Goal: Information Seeking & Learning: Check status

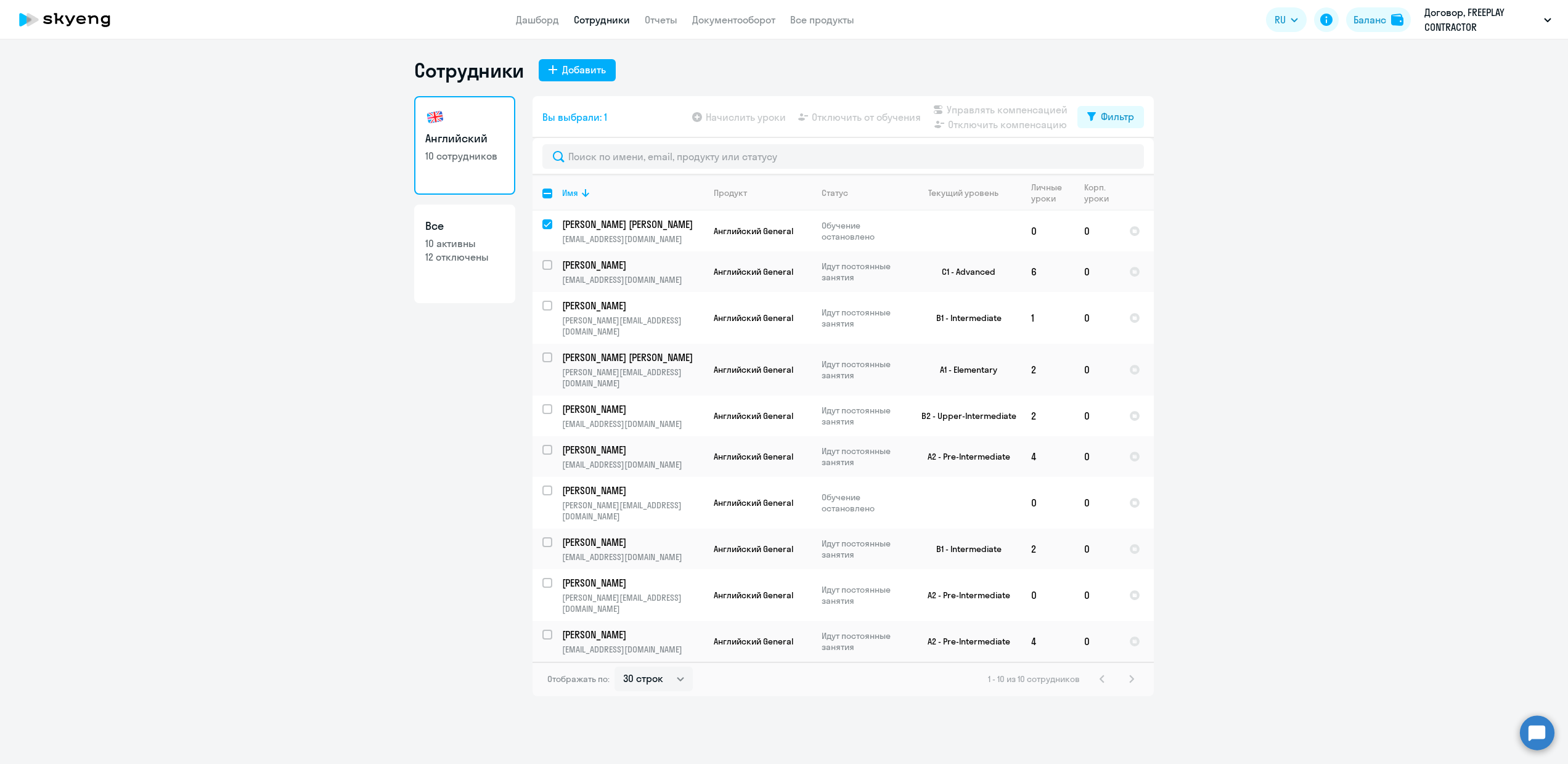
select select "30"
click at [551, 221] on input "deselect row 36634709" at bounding box center [554, 232] width 25 height 25
checkbox input "false"
click at [660, 667] on select "30 строк 50 строк 100 строк" at bounding box center [654, 679] width 78 height 25
select select "50"
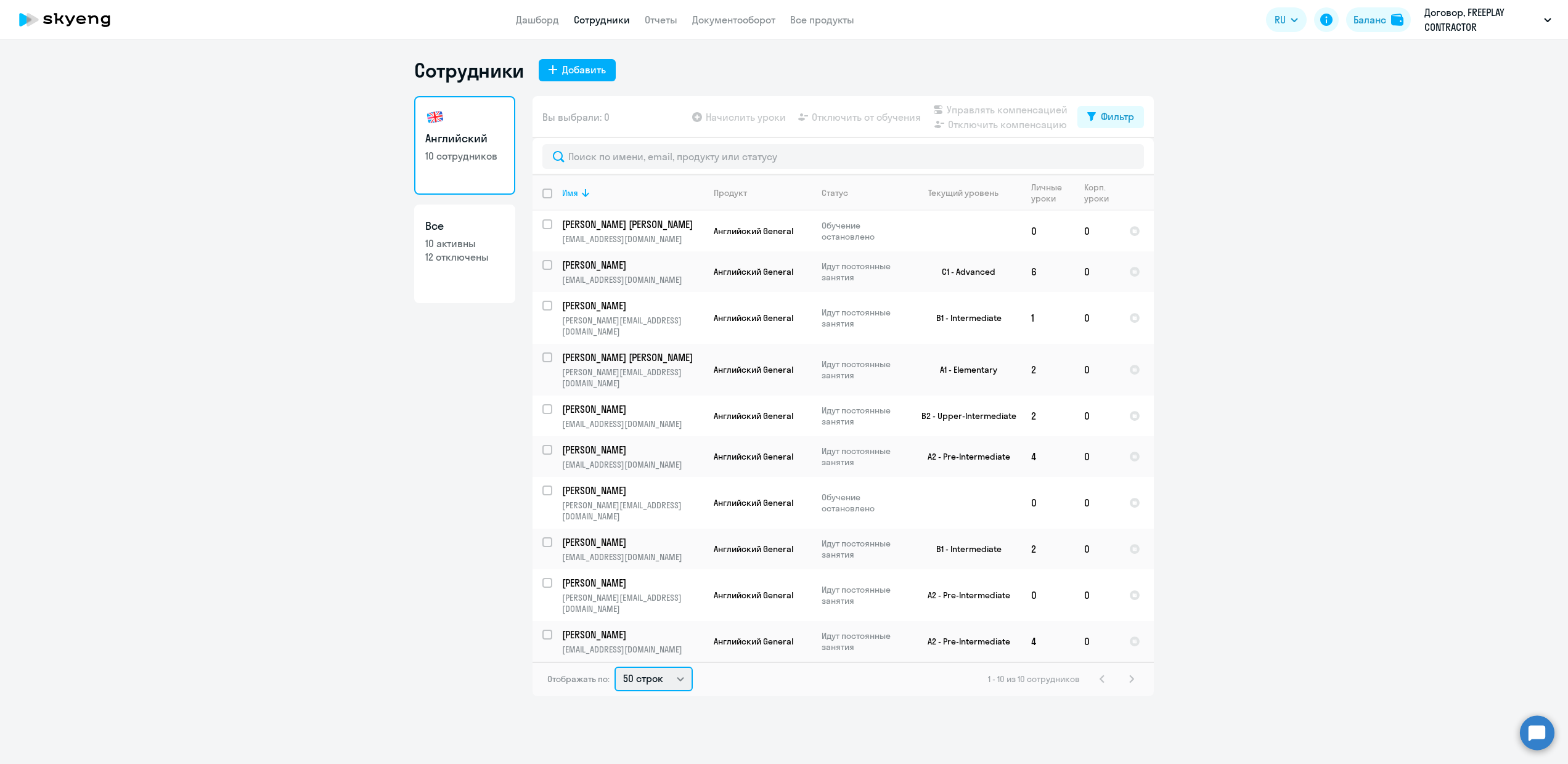
click at [615, 667] on select "30 строк 50 строк 100 строк" at bounding box center [654, 679] width 78 height 25
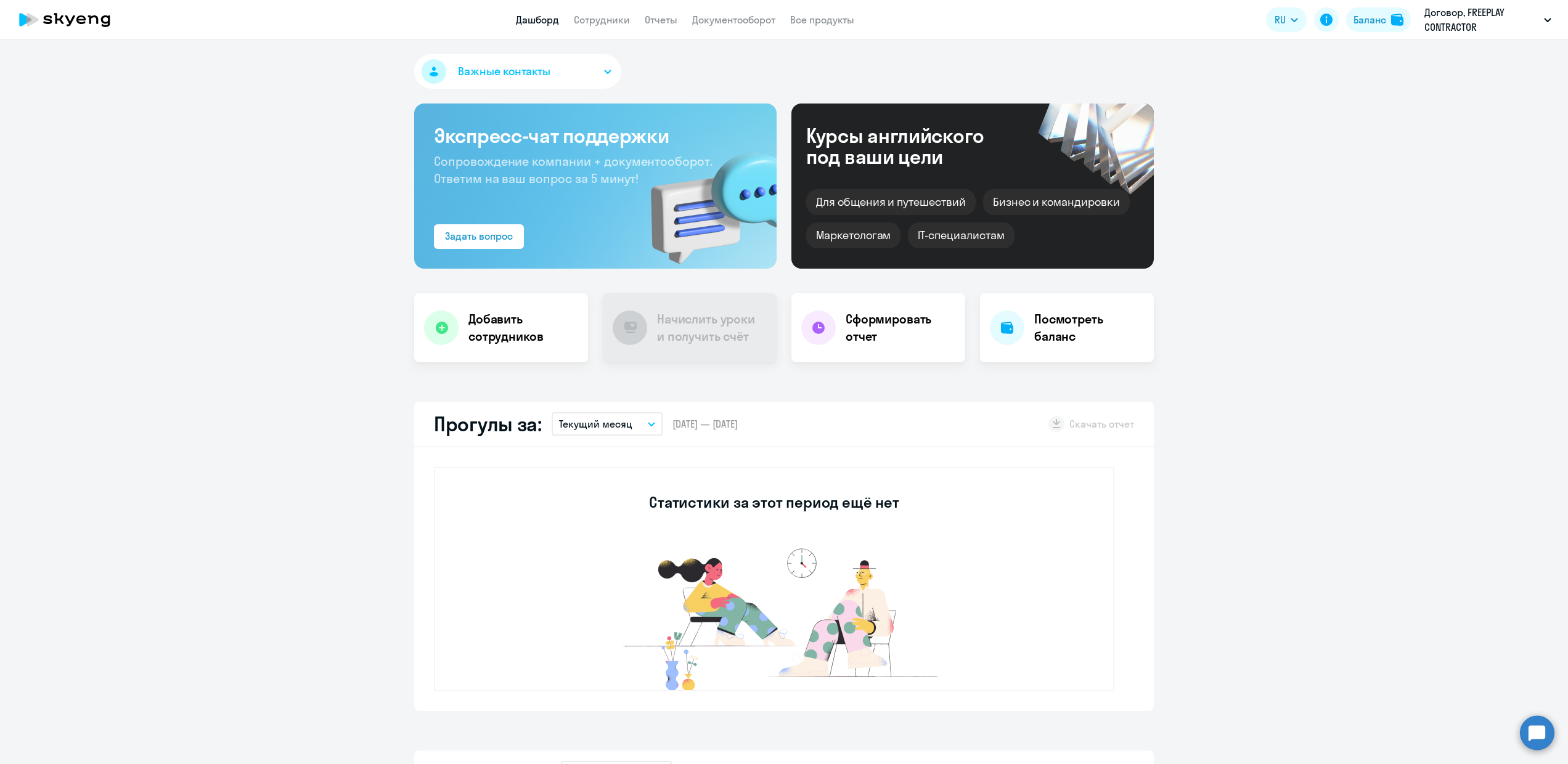
select select "30"
click at [1446, 95] on li "Договор, [GEOGRAPHIC_DATA], ООО" at bounding box center [1473, 88] width 169 height 31
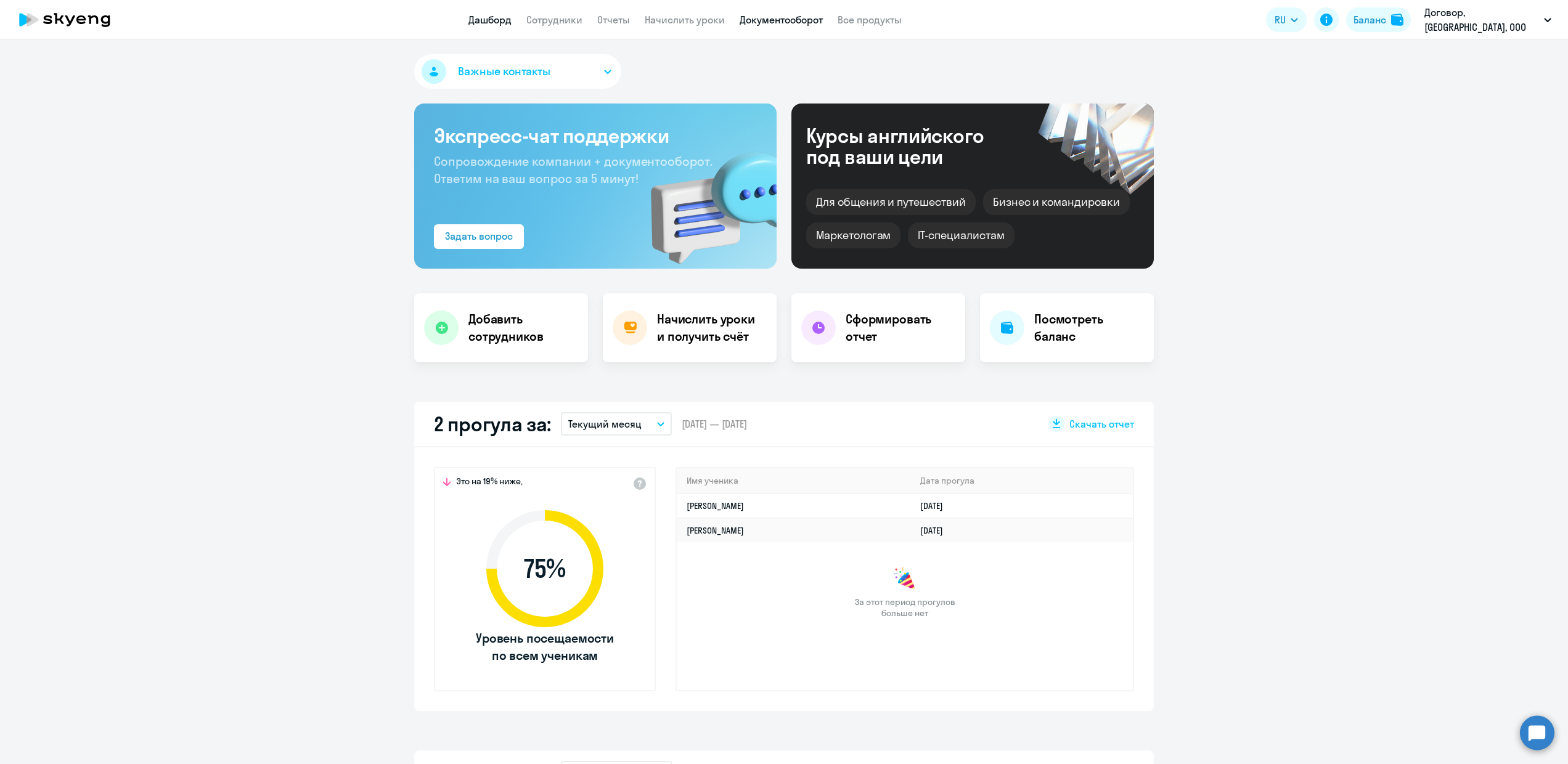
select select "30"
click at [1042, 334] on h4 "Посмотреть баланс" at bounding box center [1089, 327] width 110 height 35
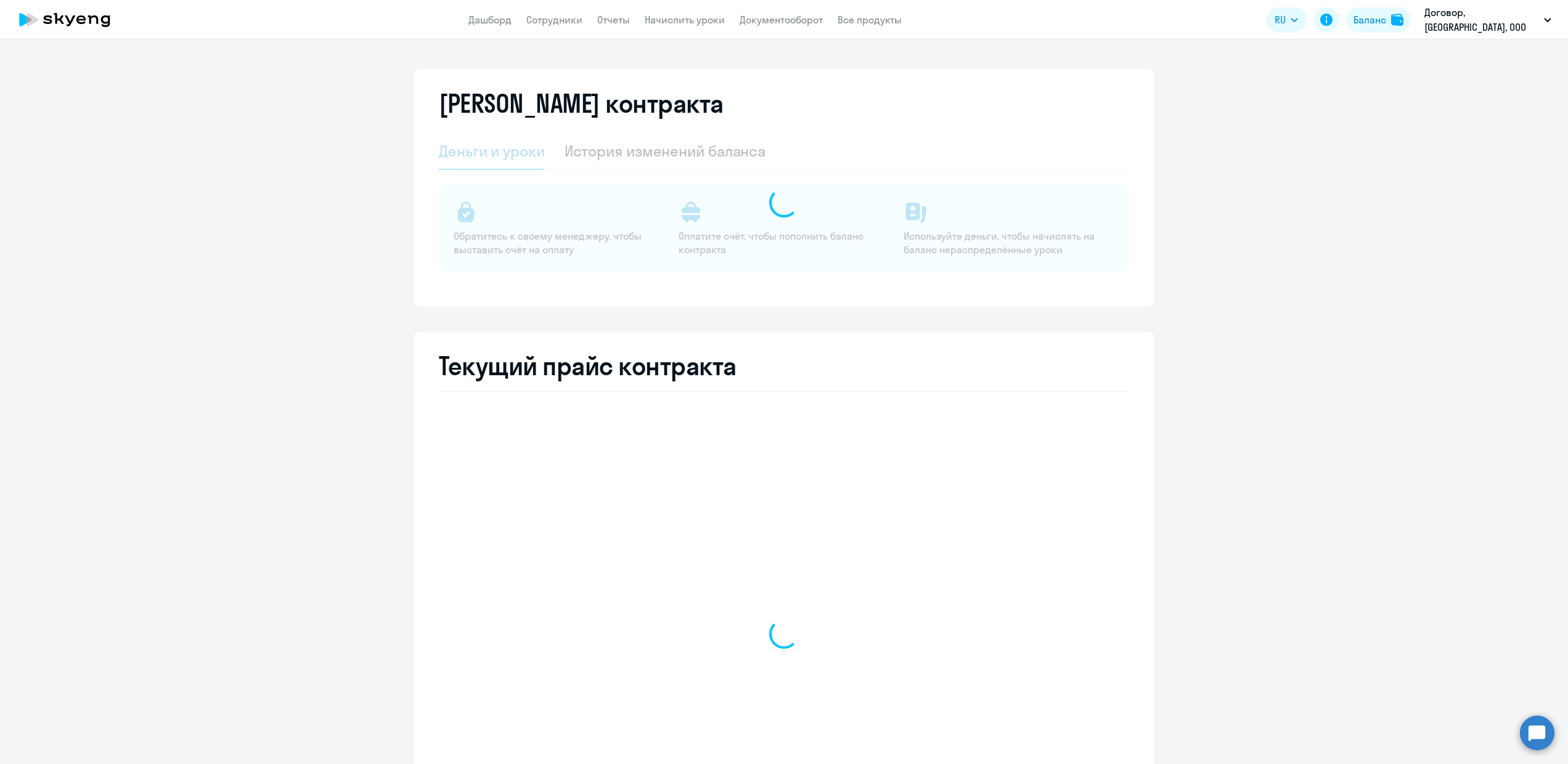
select select "english_adult_not_native_speaker"
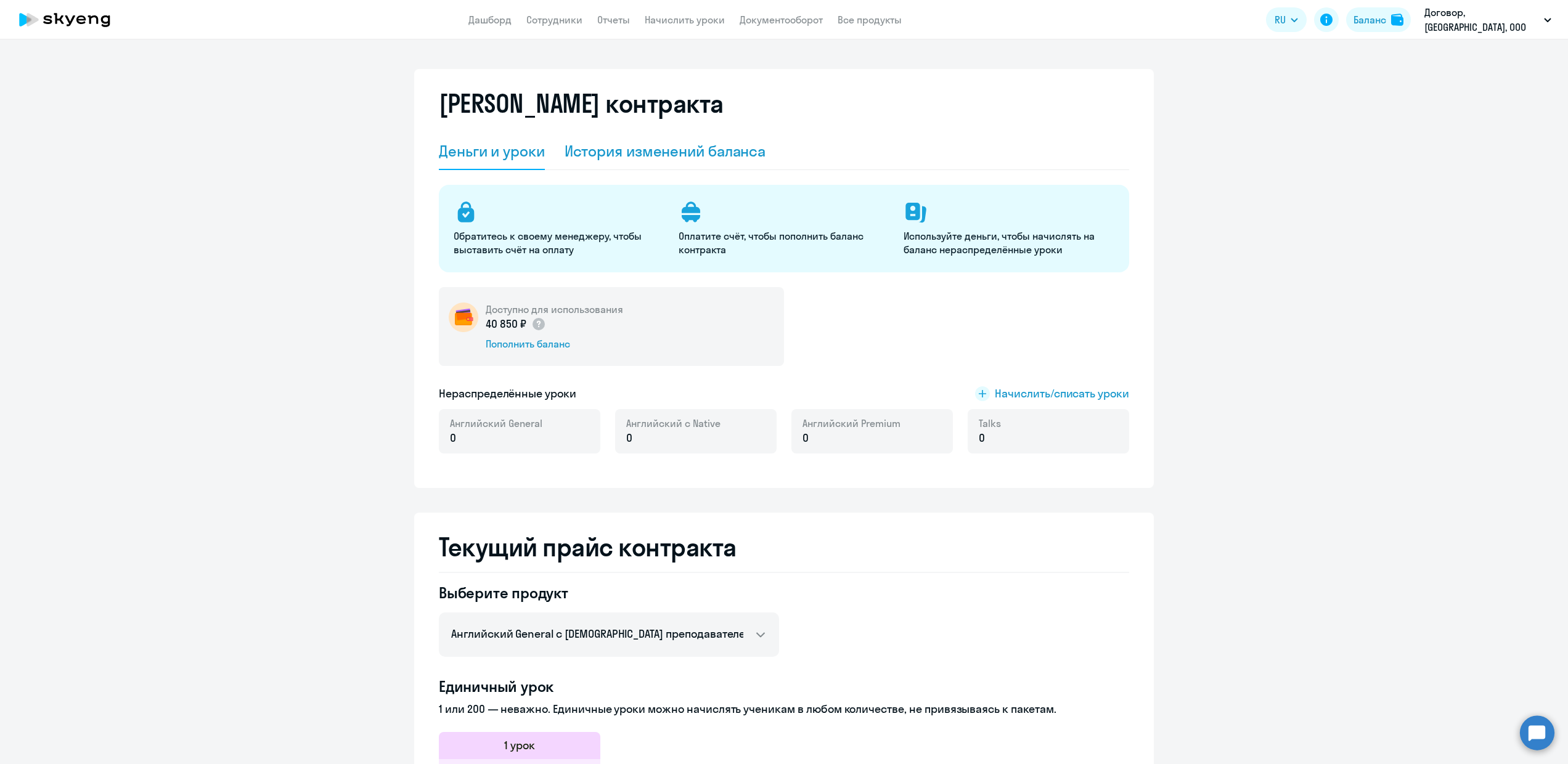
click at [662, 159] on div "История изменений баланса" at bounding box center [665, 151] width 201 height 20
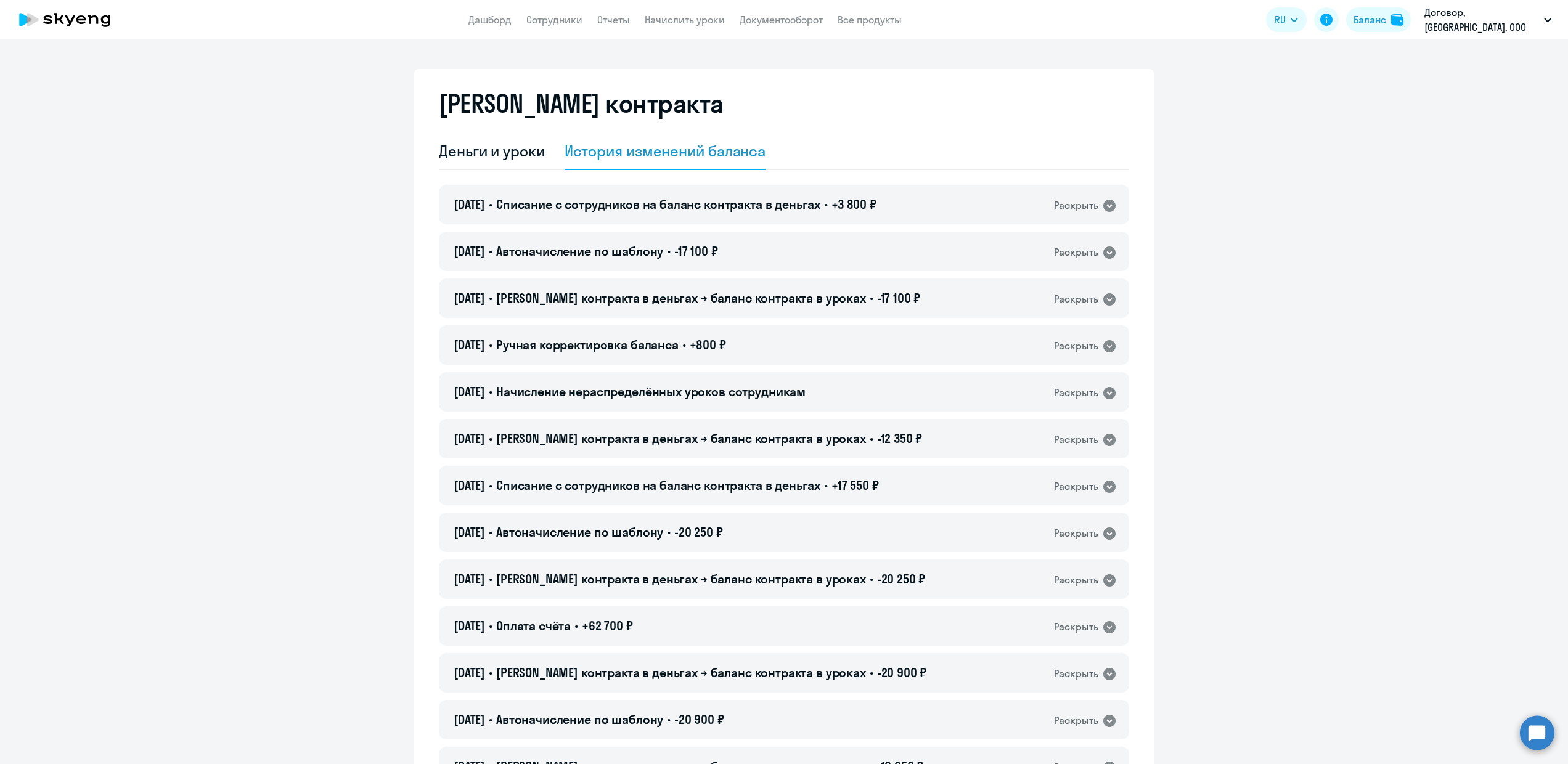
click at [946, 216] on div "[DATE] • Списание с сотрудников на баланс контракта в деньгах • +3 800 ₽ Раскры…" at bounding box center [784, 205] width 690 height 39
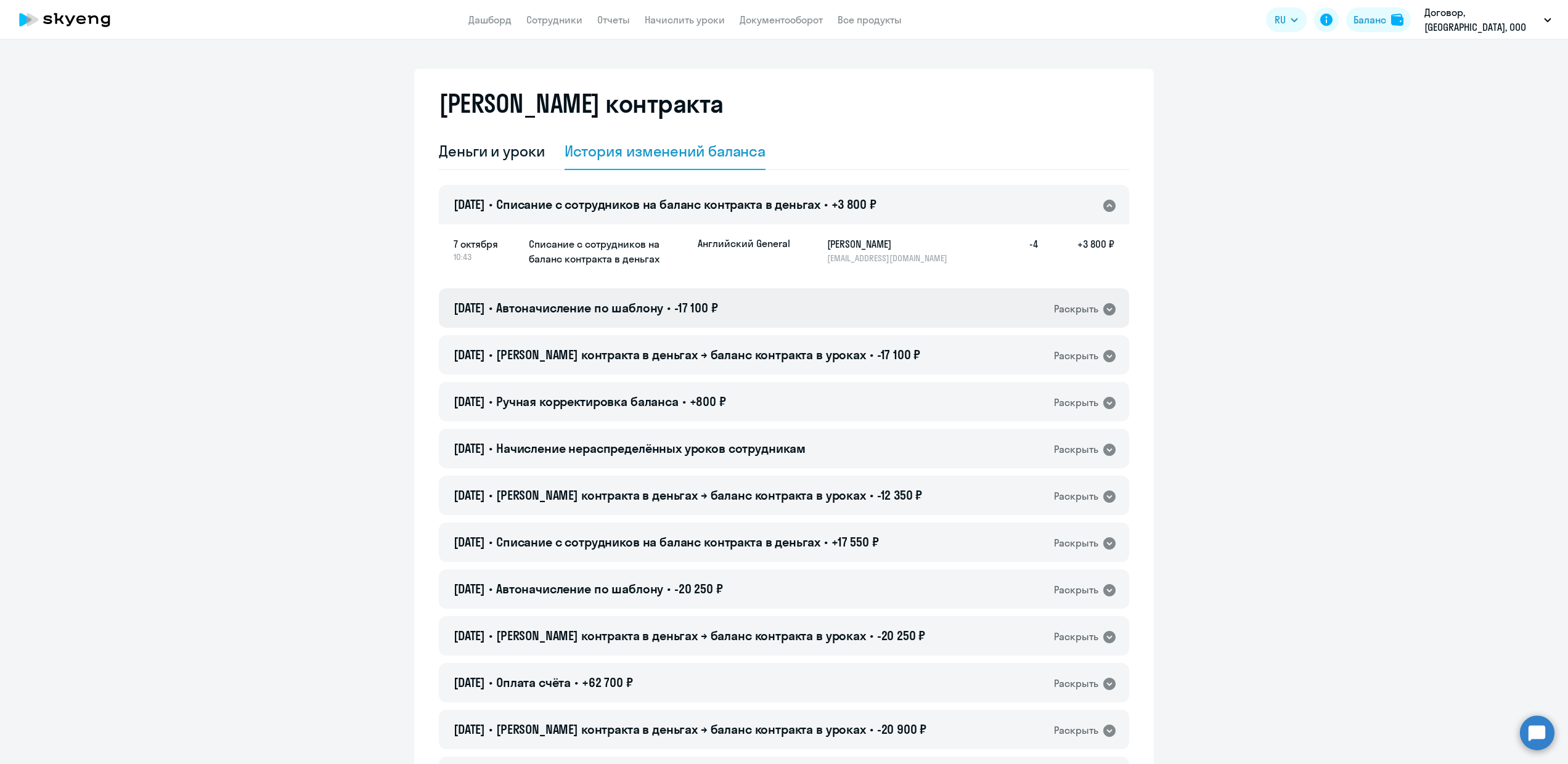
click at [945, 308] on div "[DATE] • Автоначисление по шаблону • -17 100 ₽ Раскрыть" at bounding box center [784, 308] width 690 height 39
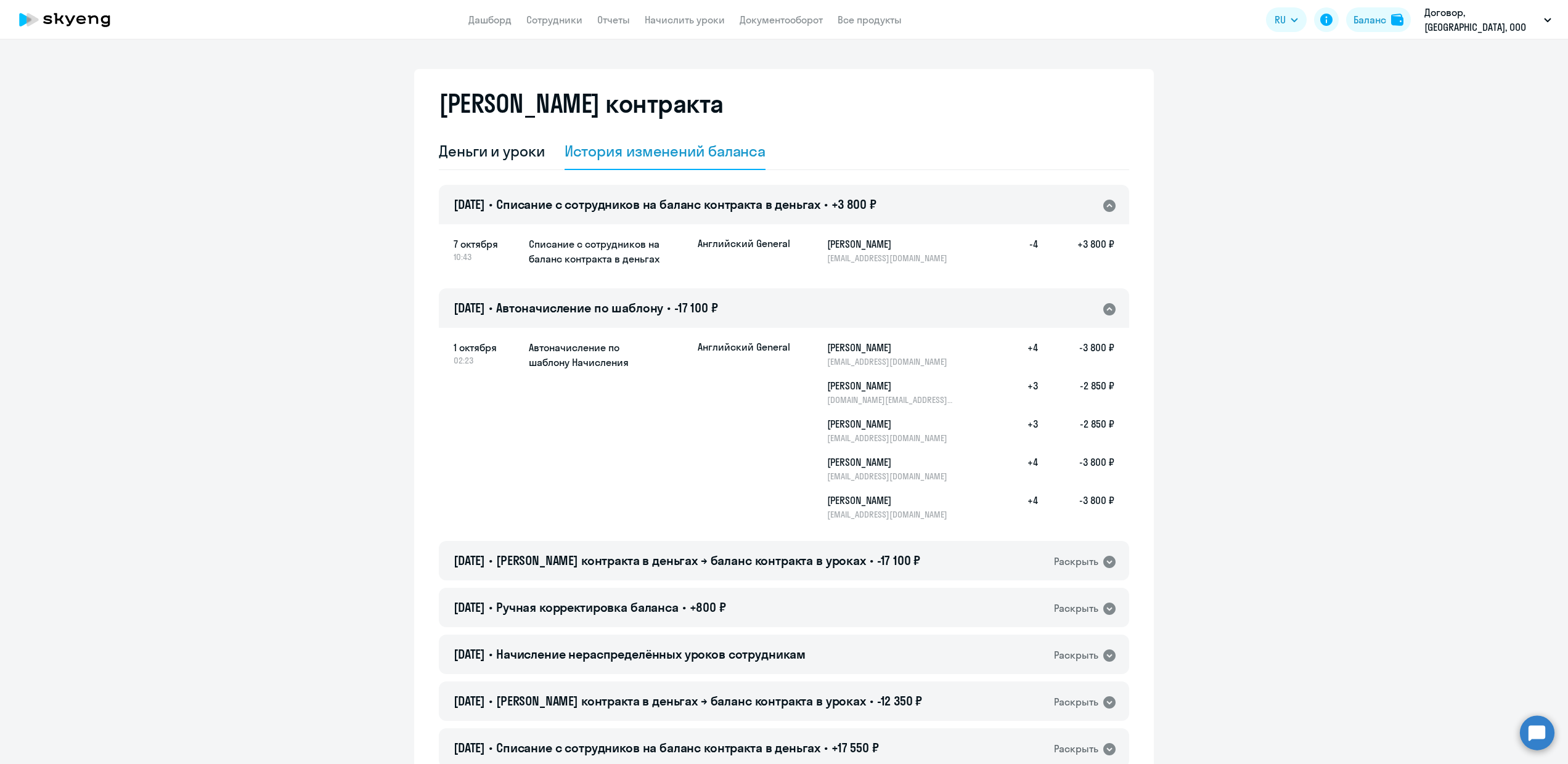
click at [573, 31] on app-header "Дашборд Сотрудники Отчеты Начислить уроки Документооборот Все продукты Дашборд …" at bounding box center [784, 20] width 1568 height 39
click at [573, 25] on link "Сотрудники" at bounding box center [554, 20] width 56 height 12
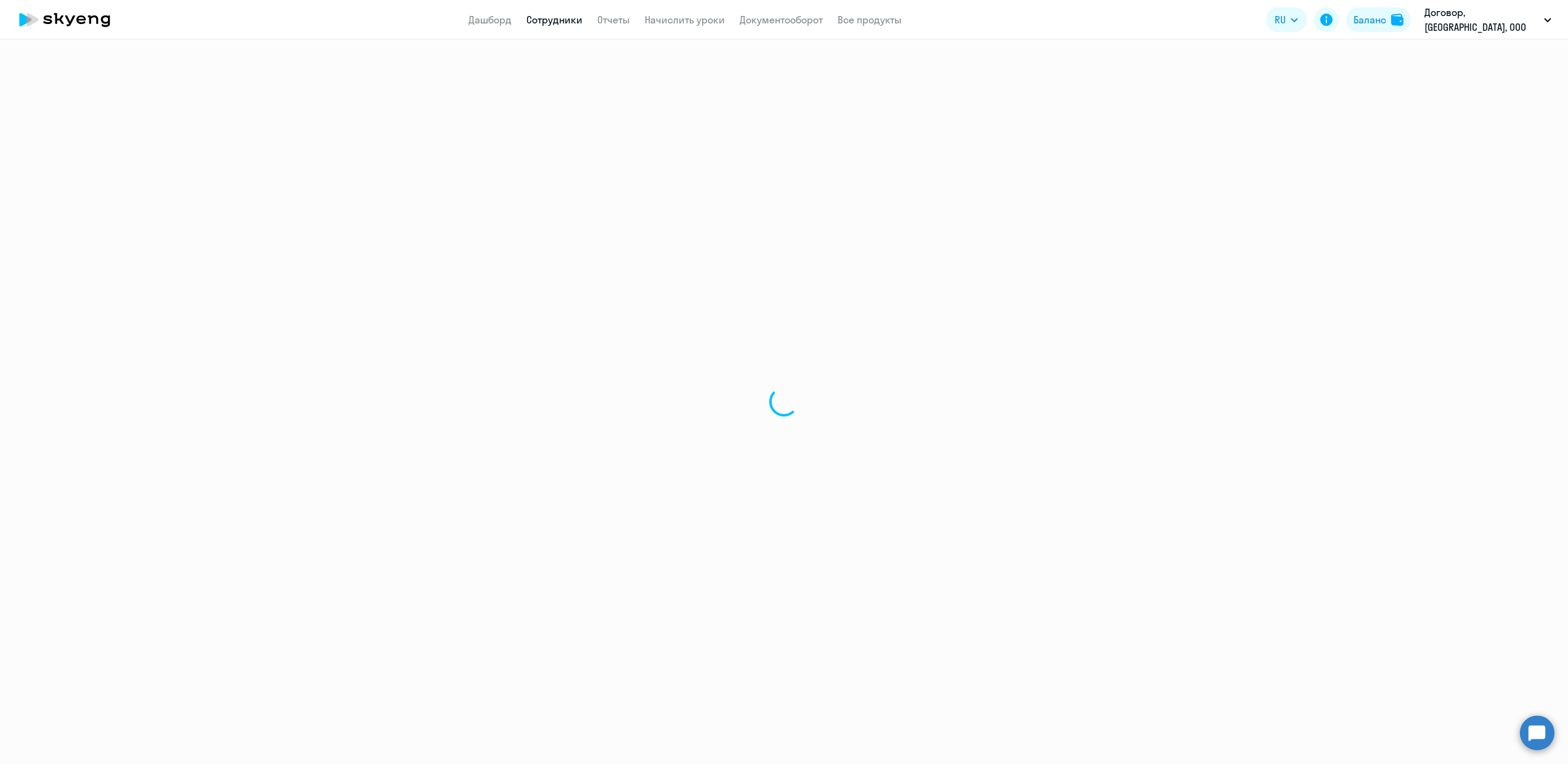
select select "30"
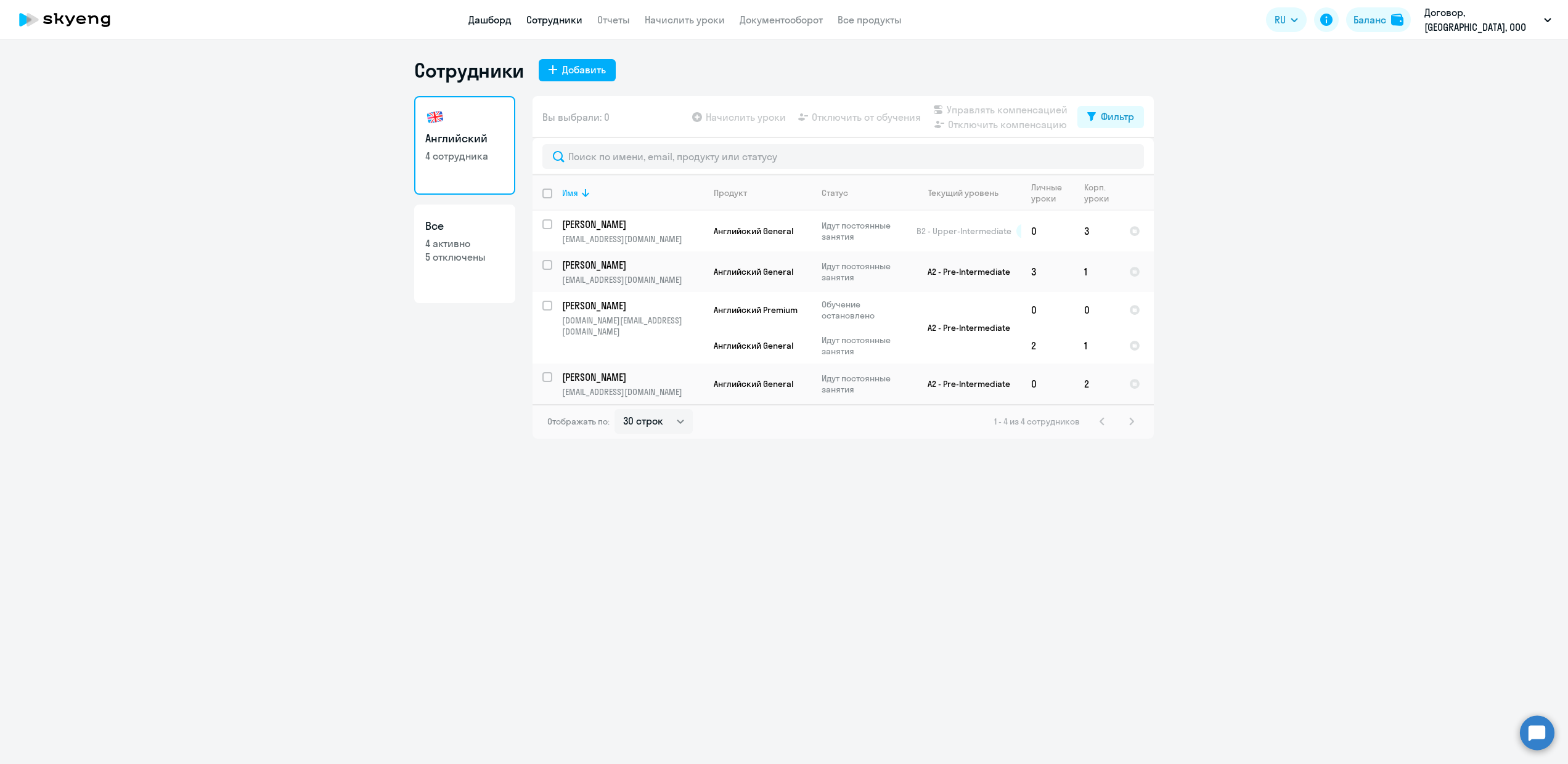
click at [511, 19] on link "Дашборд" at bounding box center [490, 20] width 43 height 12
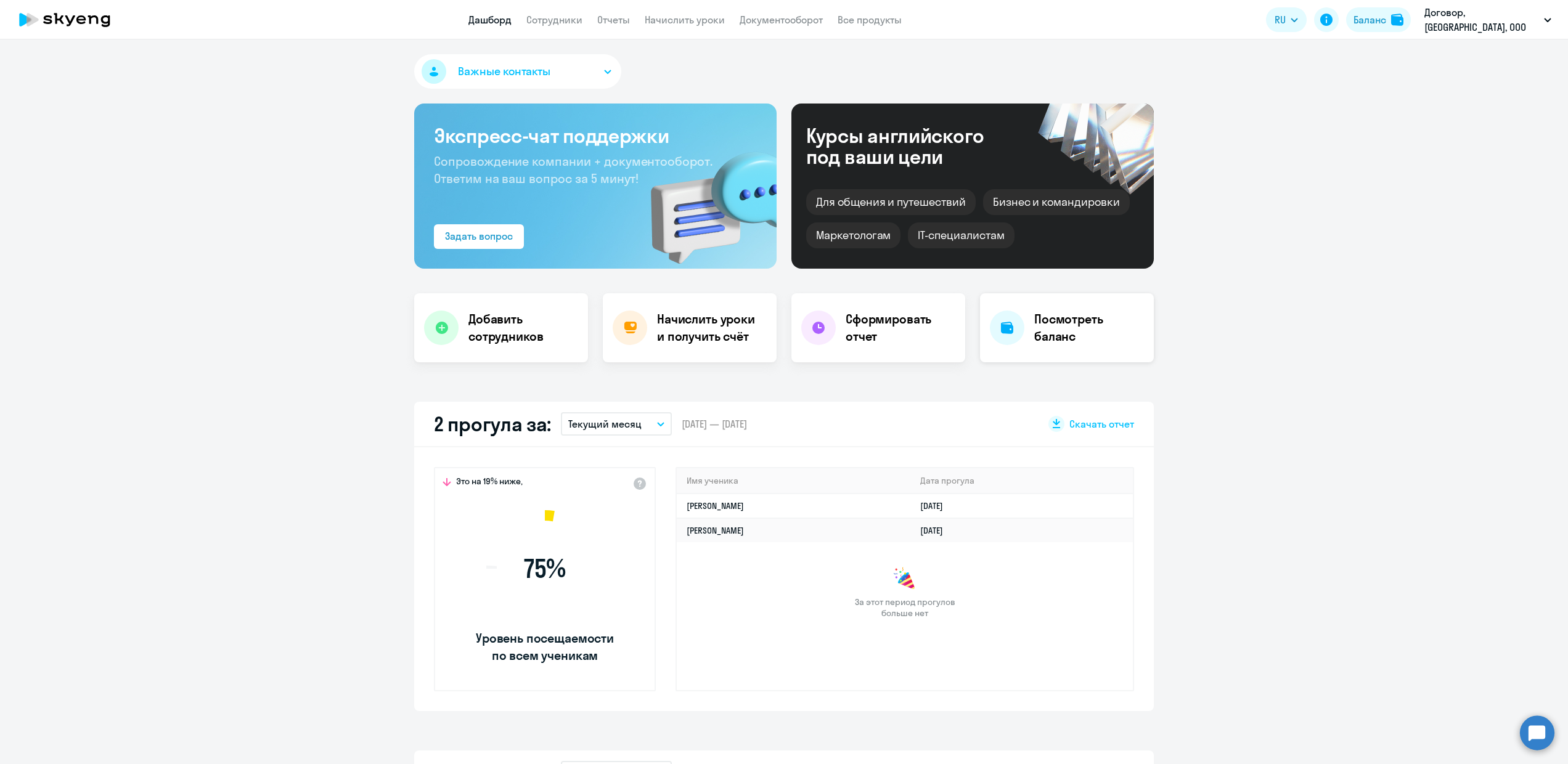
click at [1065, 334] on h4 "Посмотреть баланс" at bounding box center [1089, 327] width 110 height 35
select select "english_adult_not_native_speaker"
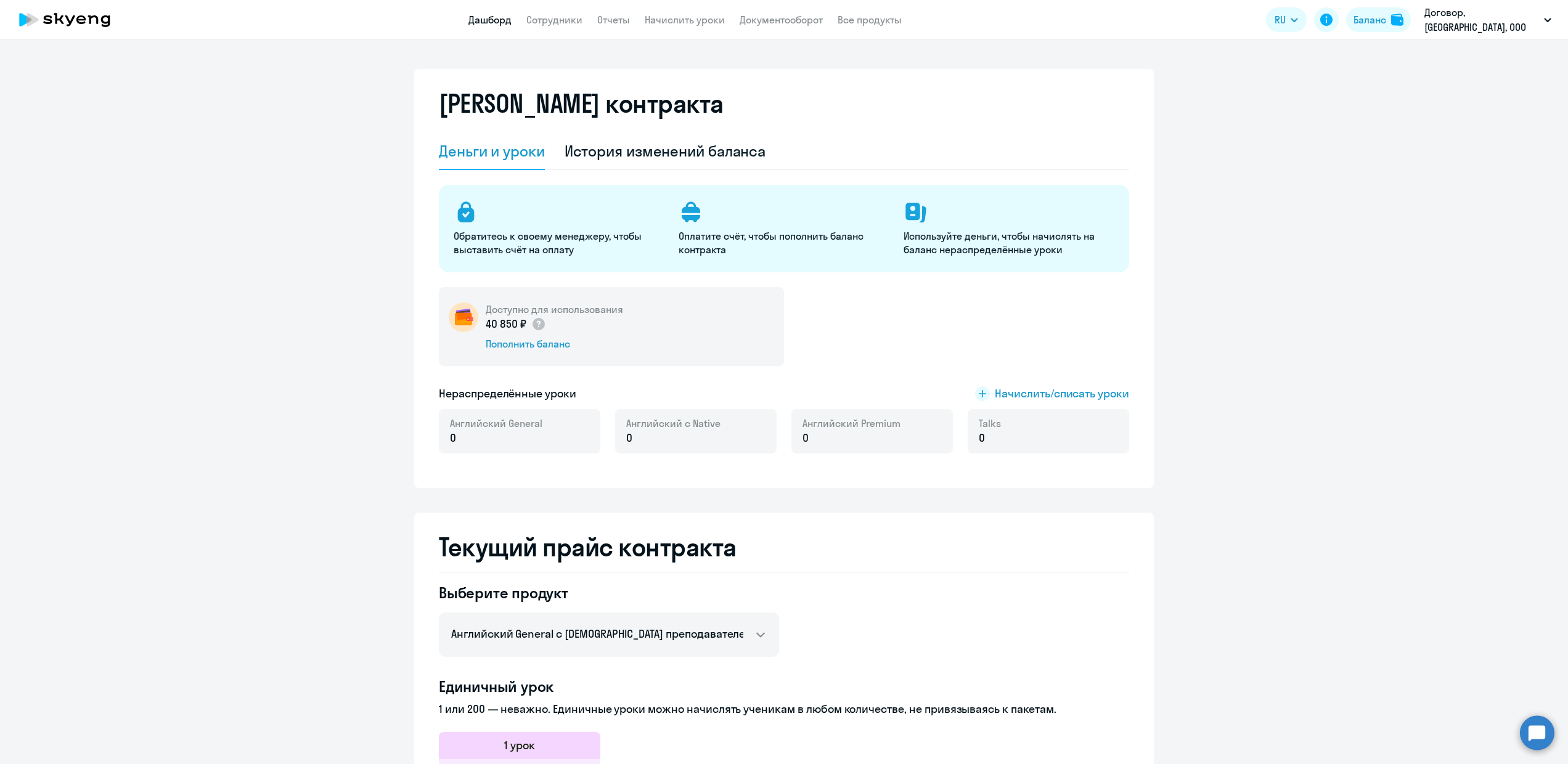
click at [490, 22] on link "Дашборд" at bounding box center [490, 20] width 43 height 12
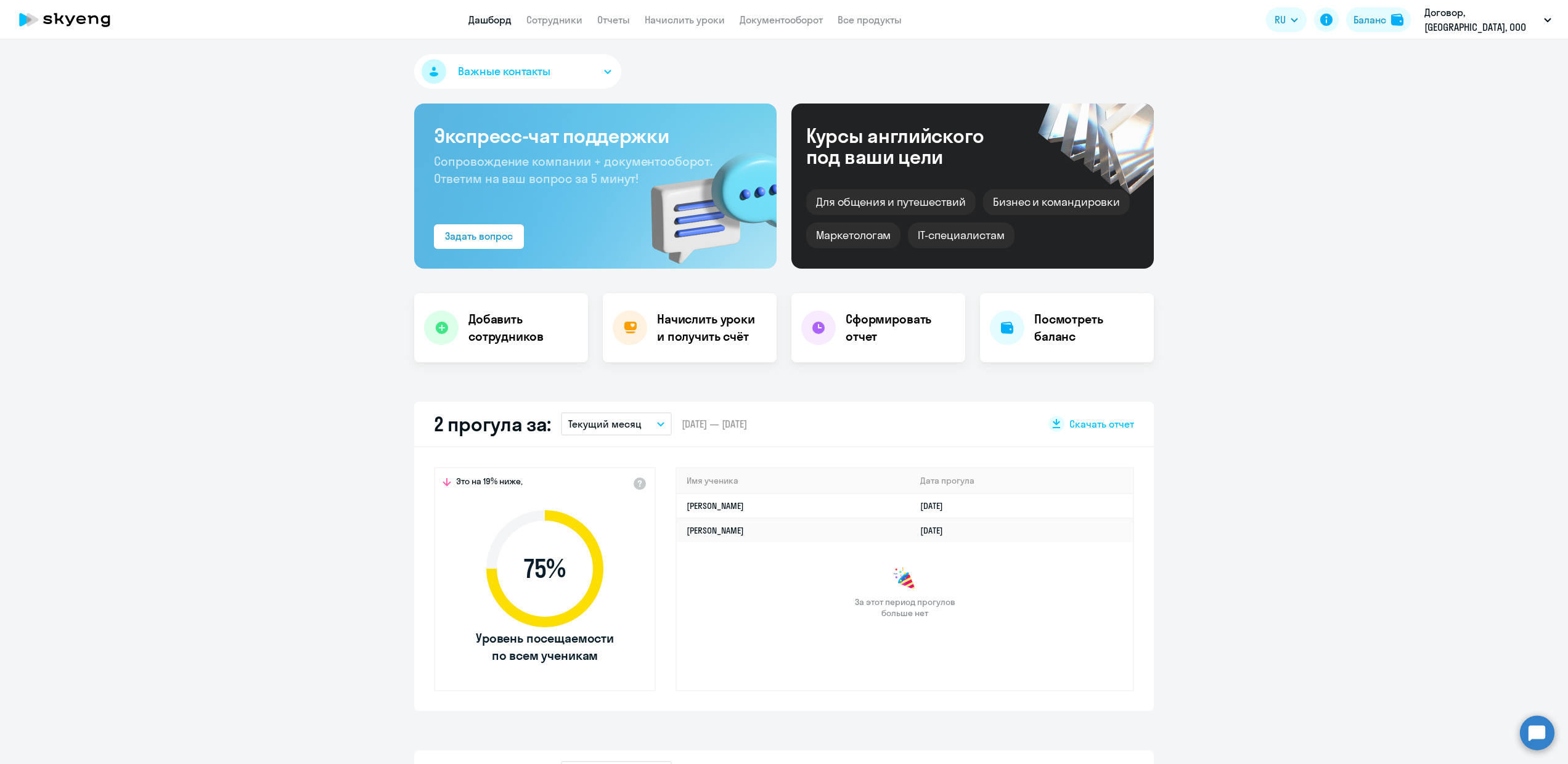
select select "30"
click at [800, 15] on link "Документооборот" at bounding box center [781, 20] width 83 height 12
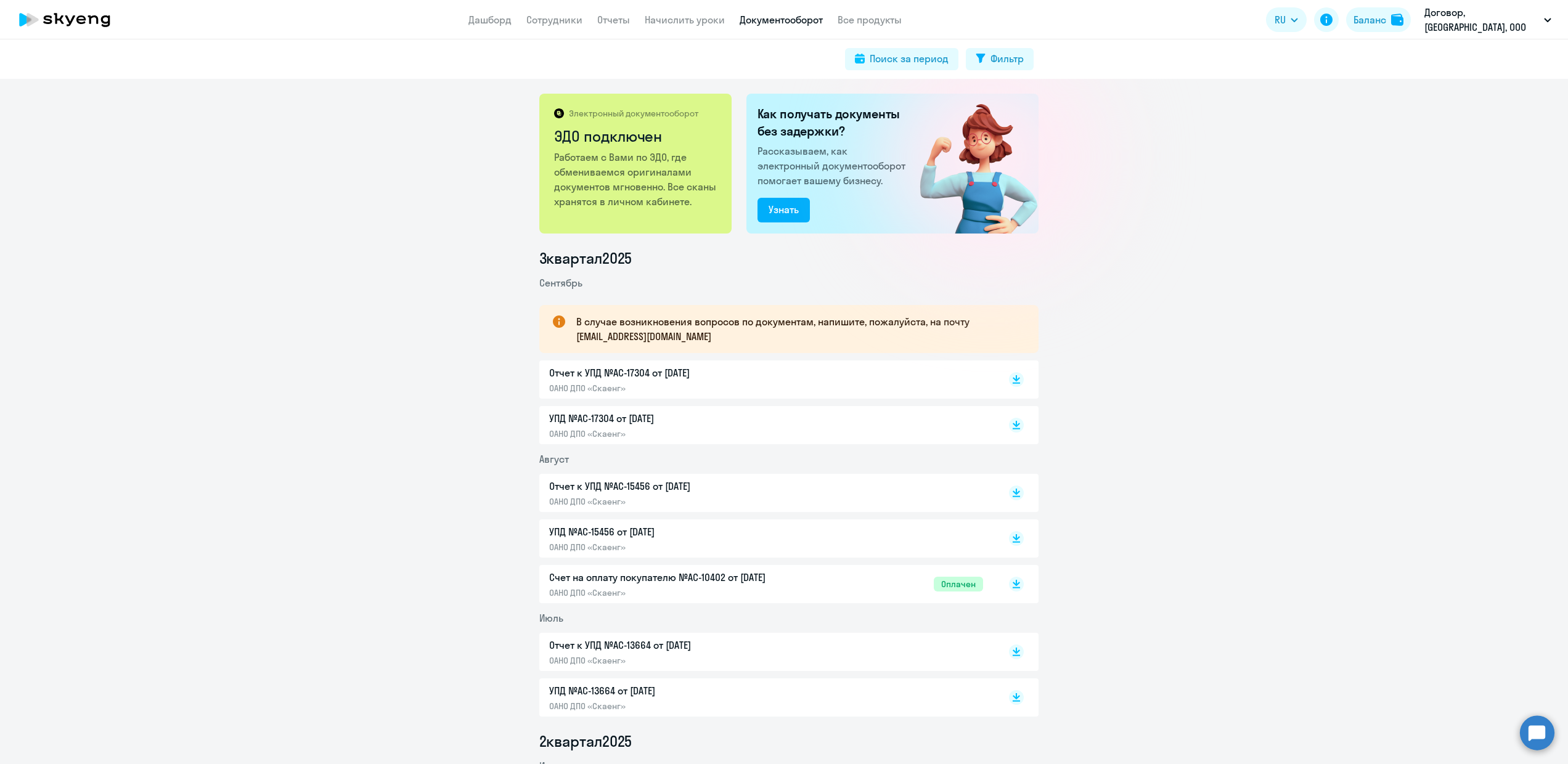
click at [609, 388] on p "ОАНО ДПО «Скаенг»" at bounding box center [679, 388] width 259 height 11
click at [553, 21] on link "Сотрудники" at bounding box center [554, 20] width 56 height 12
select select "30"
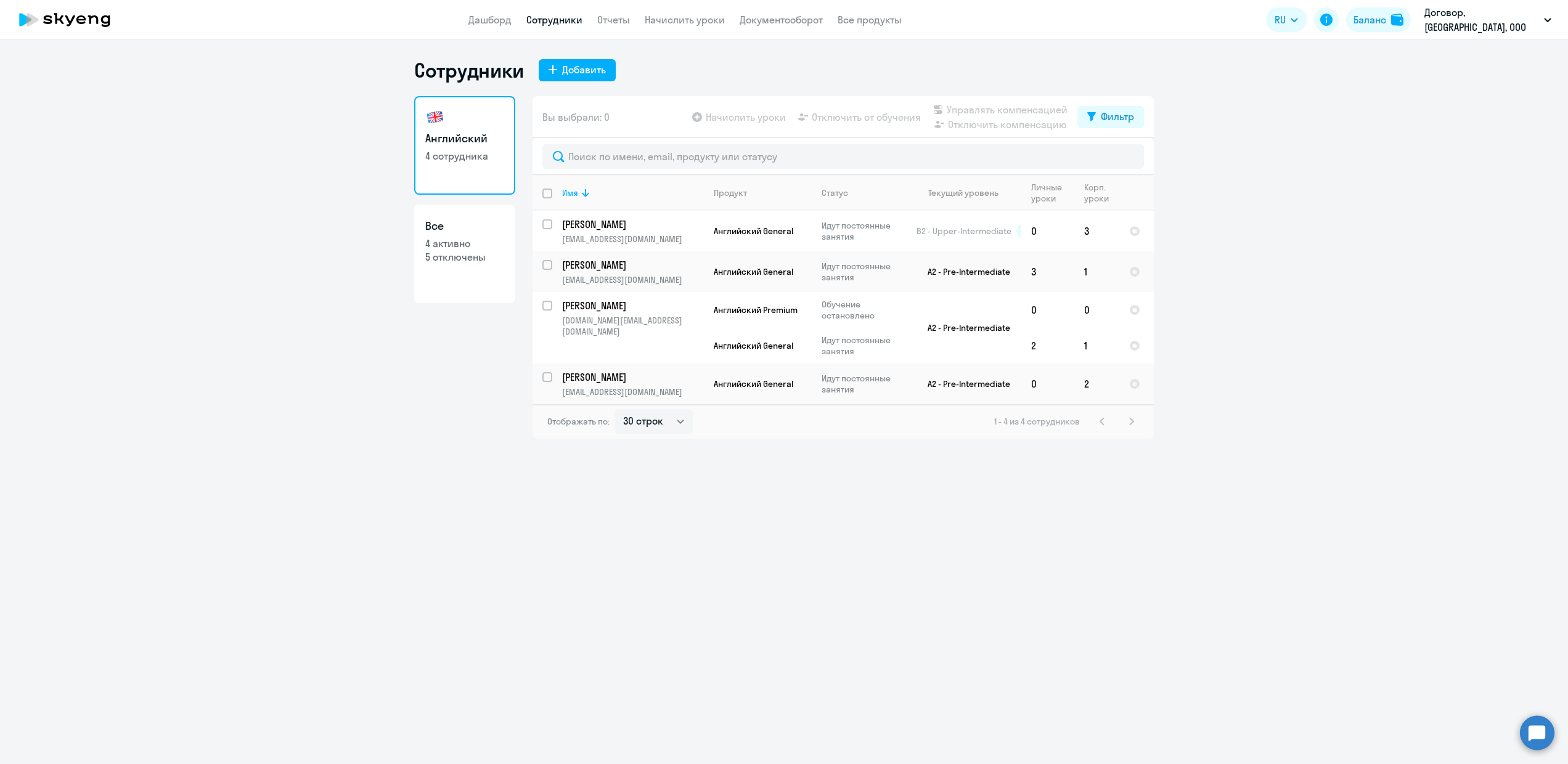
click at [478, 228] on h3 "Все" at bounding box center [464, 226] width 79 height 16
select select "30"
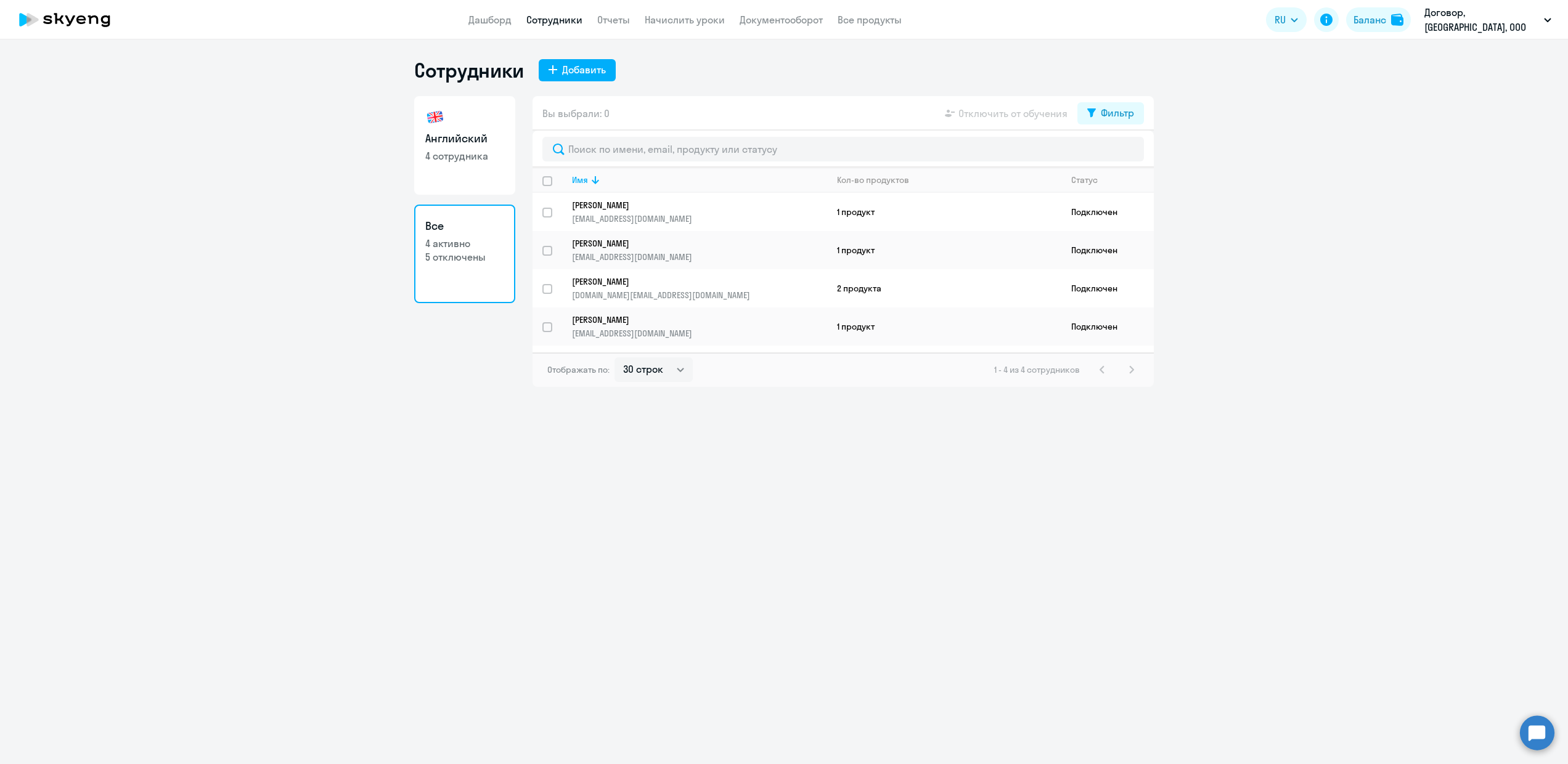
click at [465, 258] on p "5 отключены" at bounding box center [464, 257] width 79 height 14
click at [1108, 114] on div "Фильтр" at bounding box center [1117, 112] width 33 height 15
click at [1128, 155] on span at bounding box center [1123, 153] width 21 height 12
click at [1113, 154] on input "checkbox" at bounding box center [1112, 153] width 1 height 1
checkbox input "true"
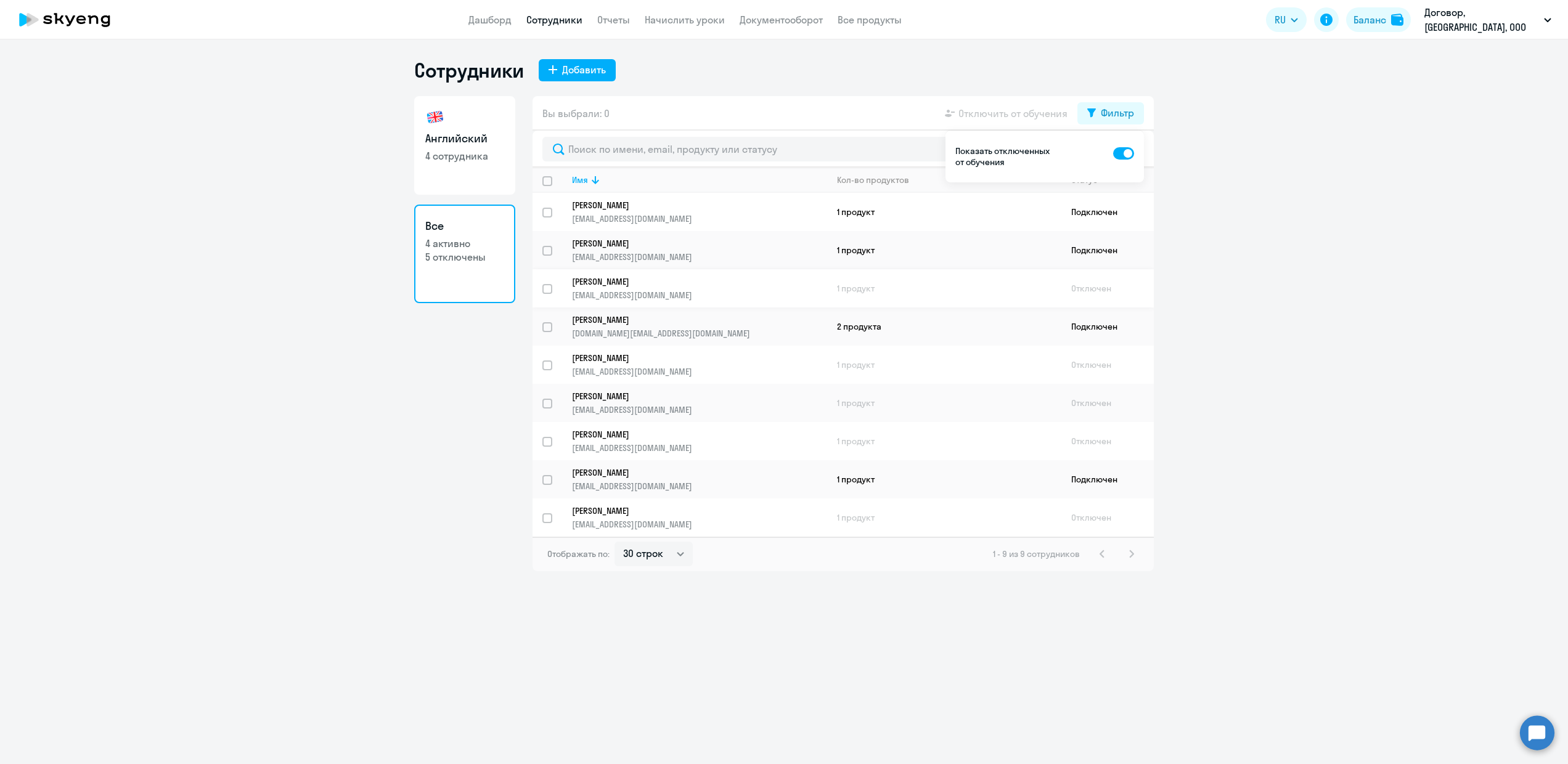
click at [613, 276] on p "[PERSON_NAME]" at bounding box center [691, 281] width 238 height 11
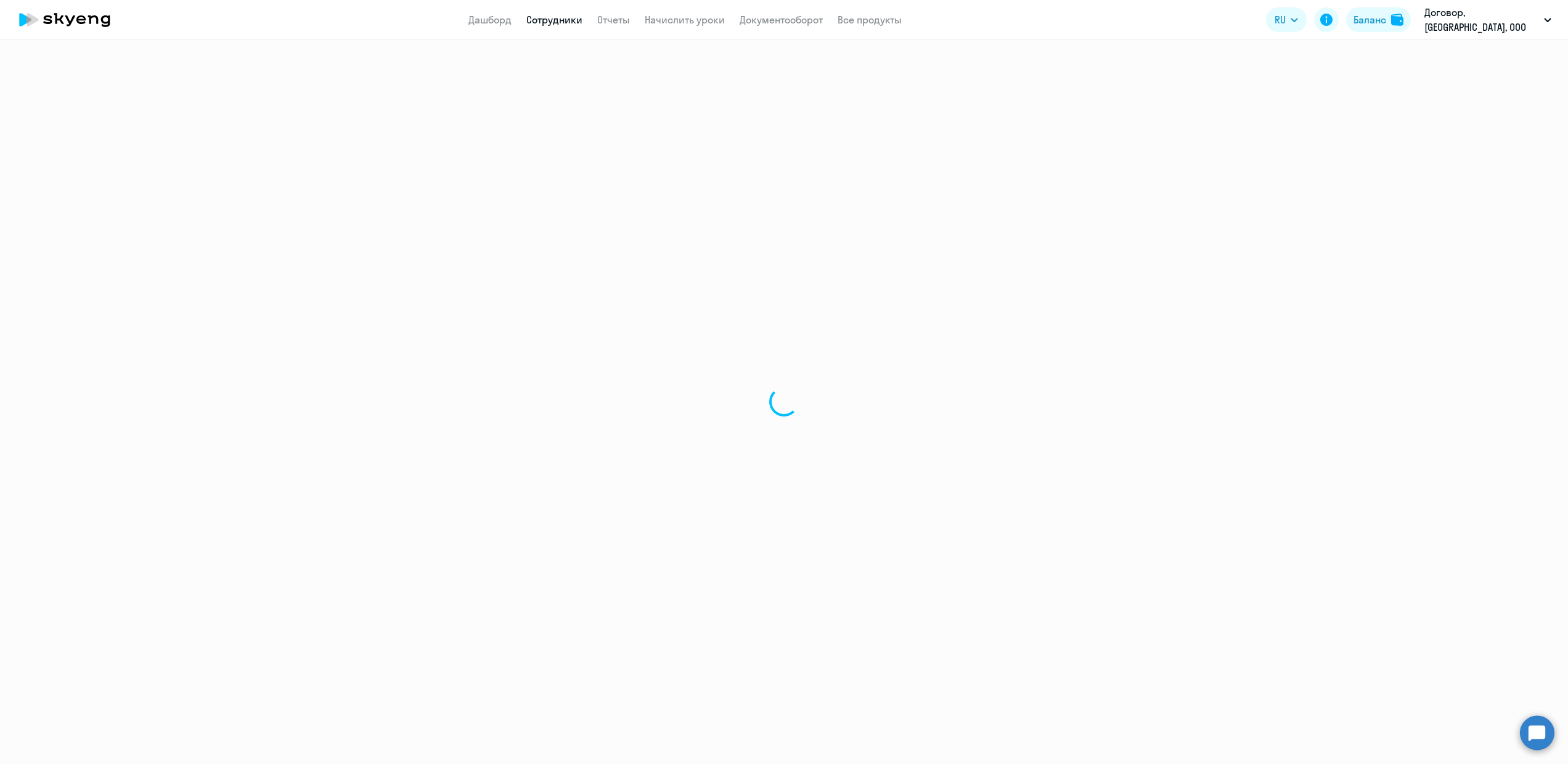
select select "english"
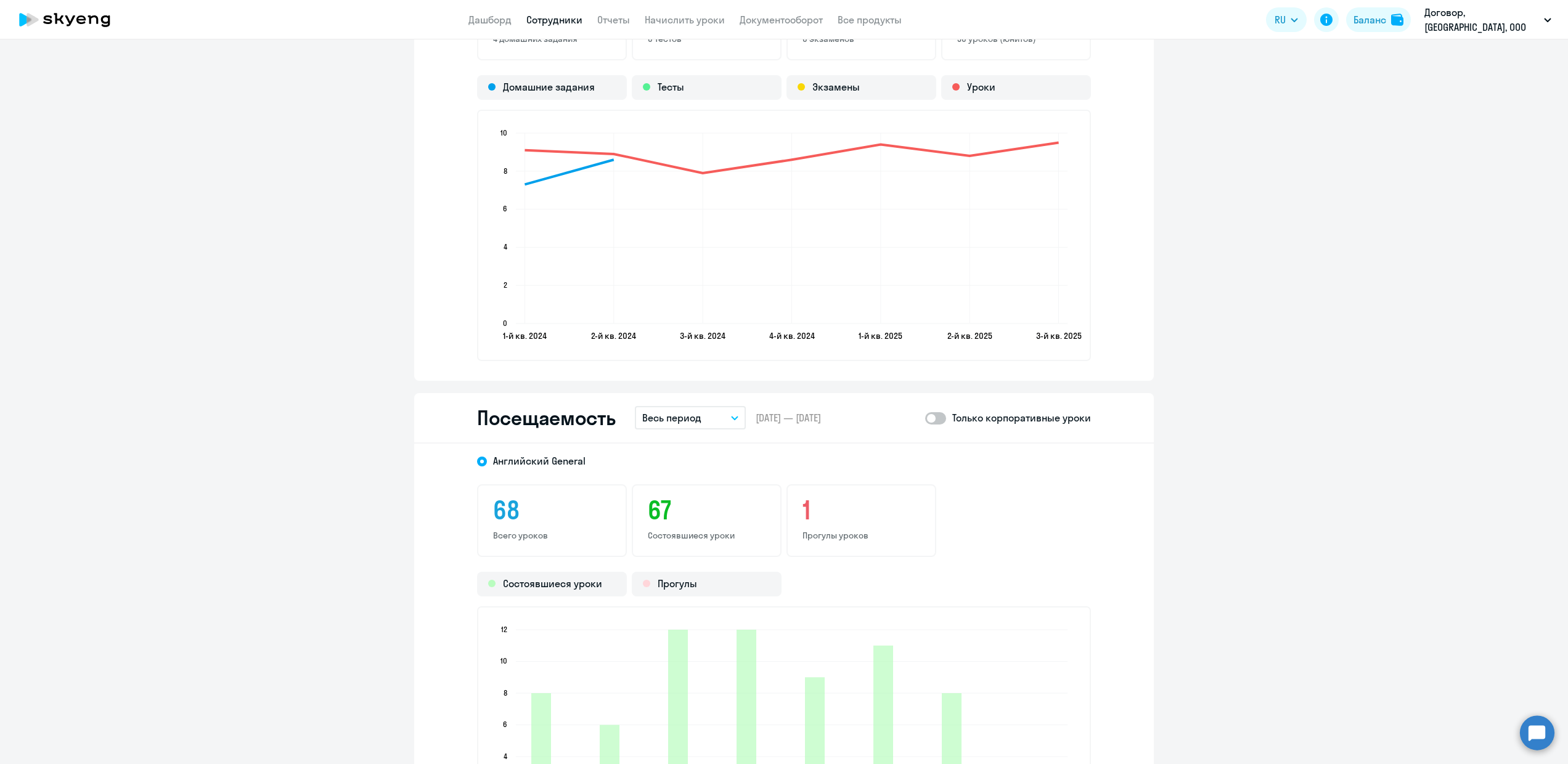
scroll to position [1322, 0]
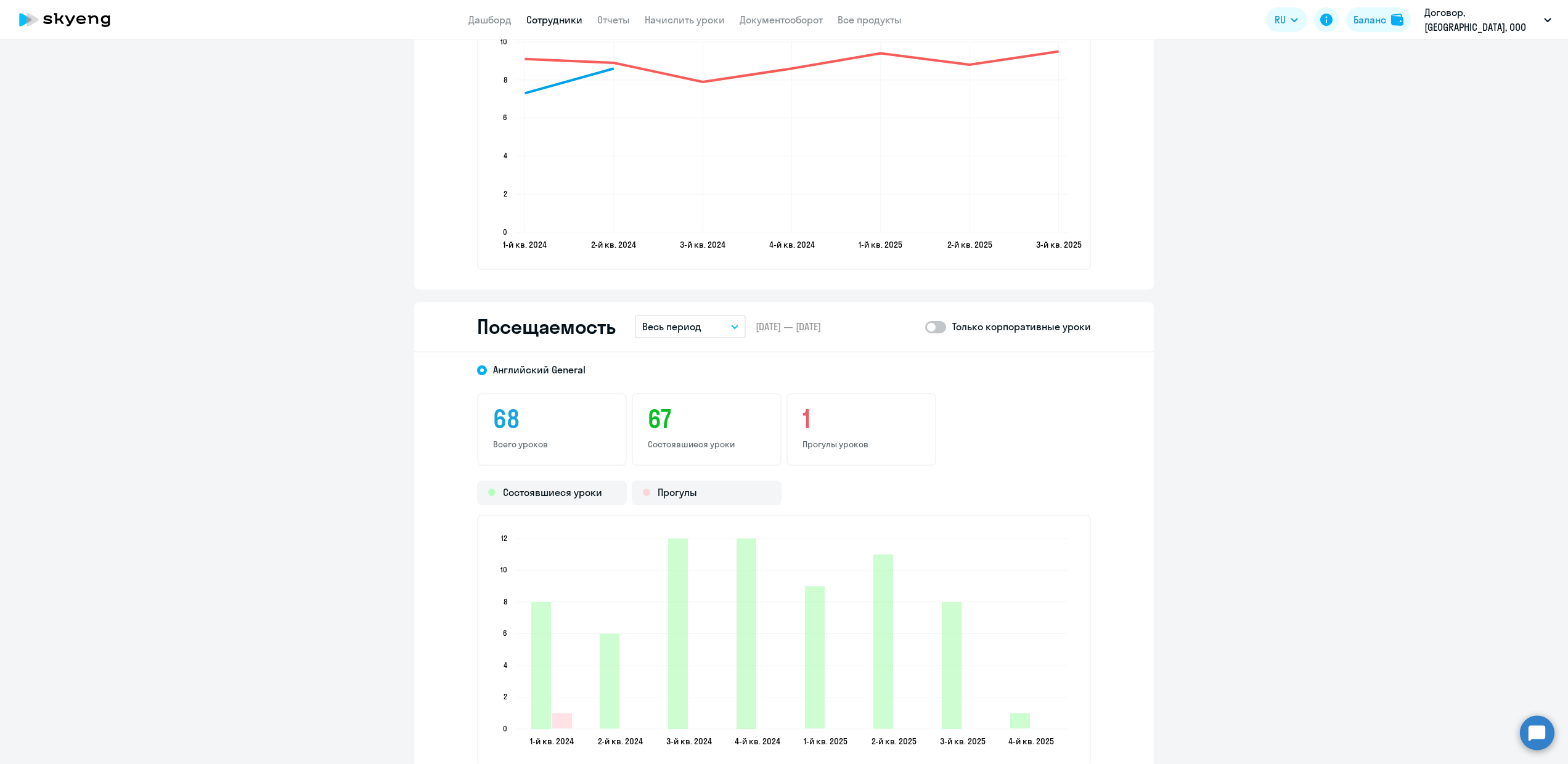
click at [667, 325] on p "Весь период" at bounding box center [672, 326] width 59 height 15
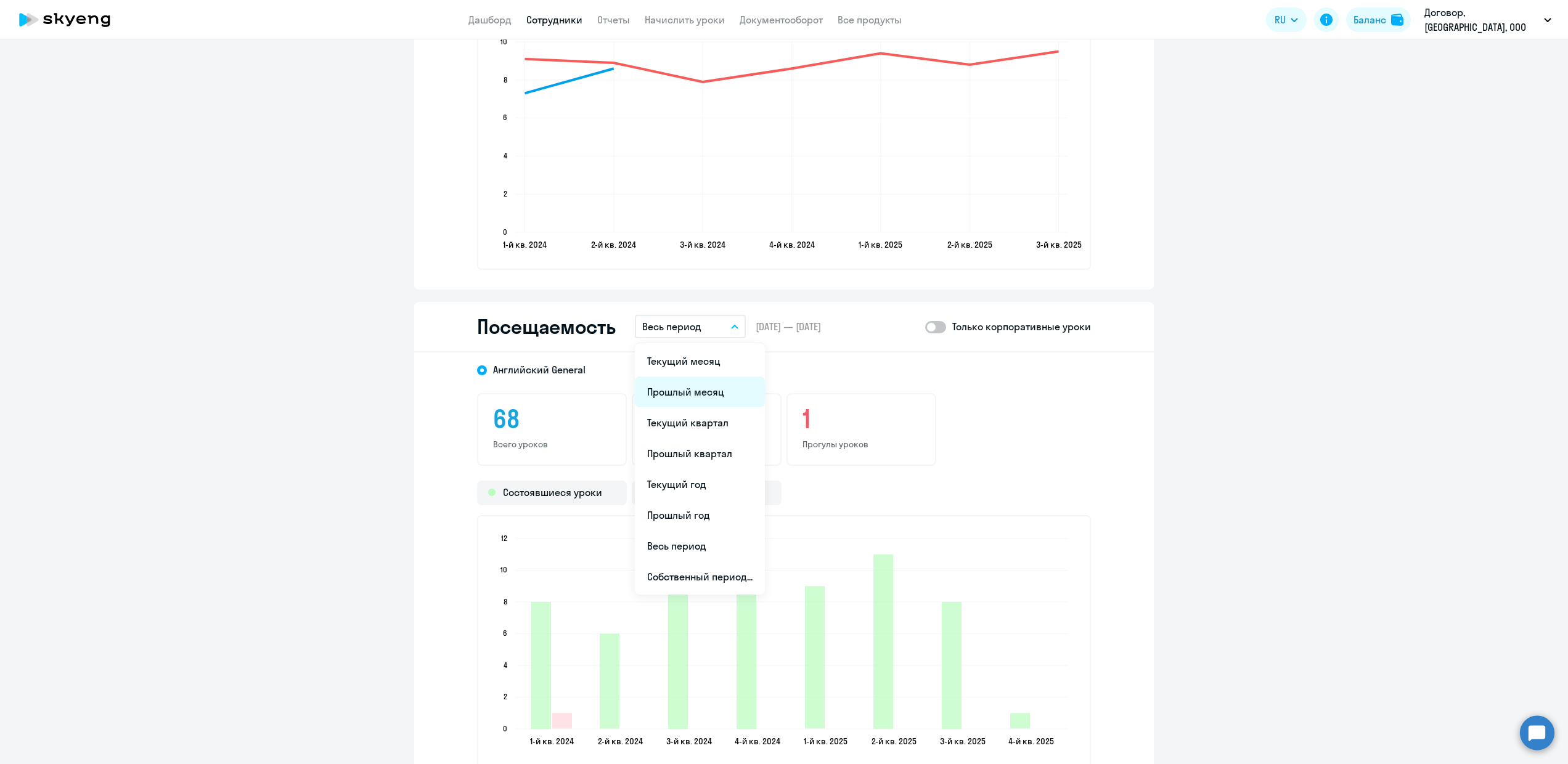
click at [685, 388] on li "Прошлый месяц" at bounding box center [700, 391] width 130 height 31
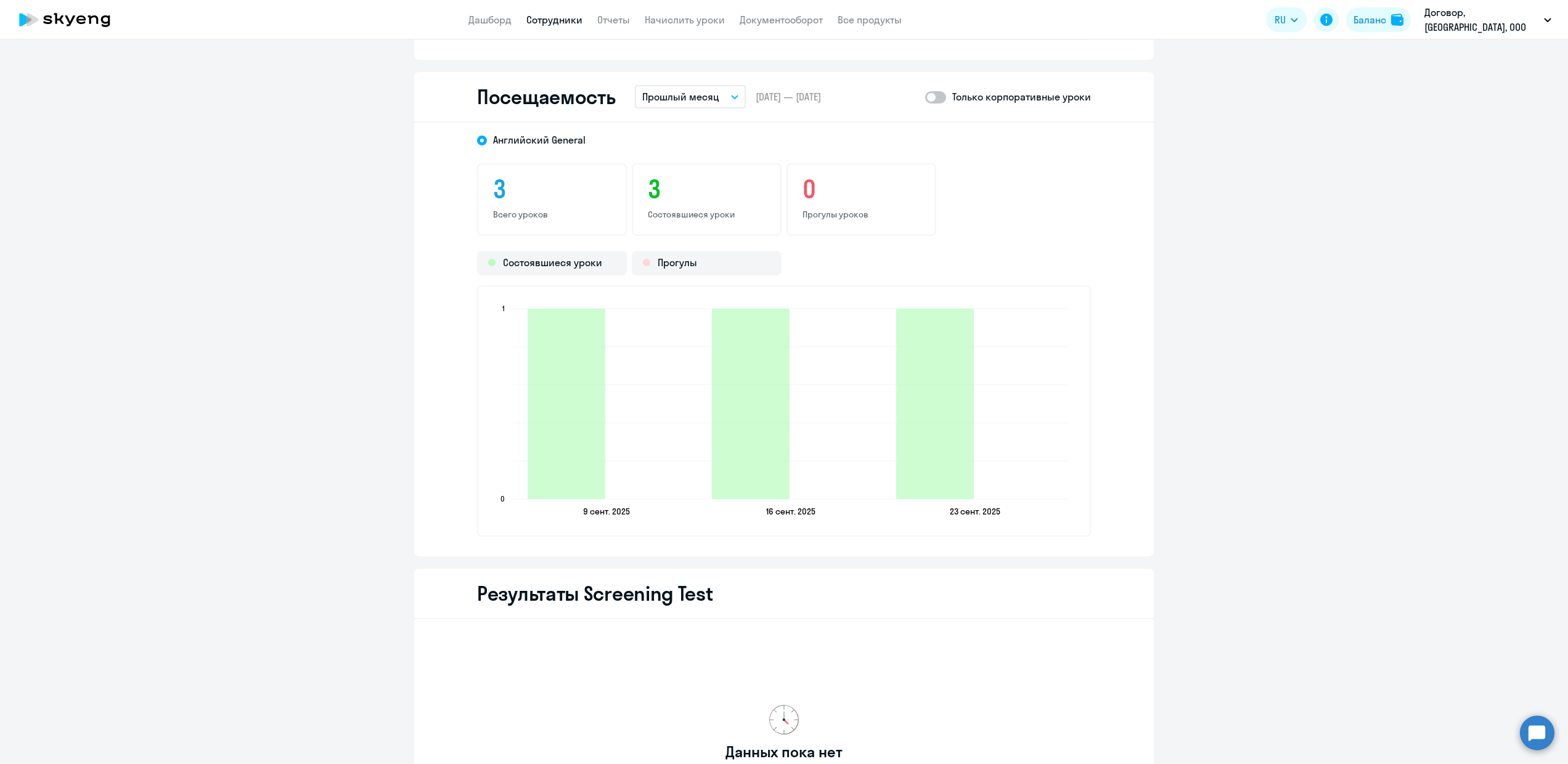
scroll to position [1337, 0]
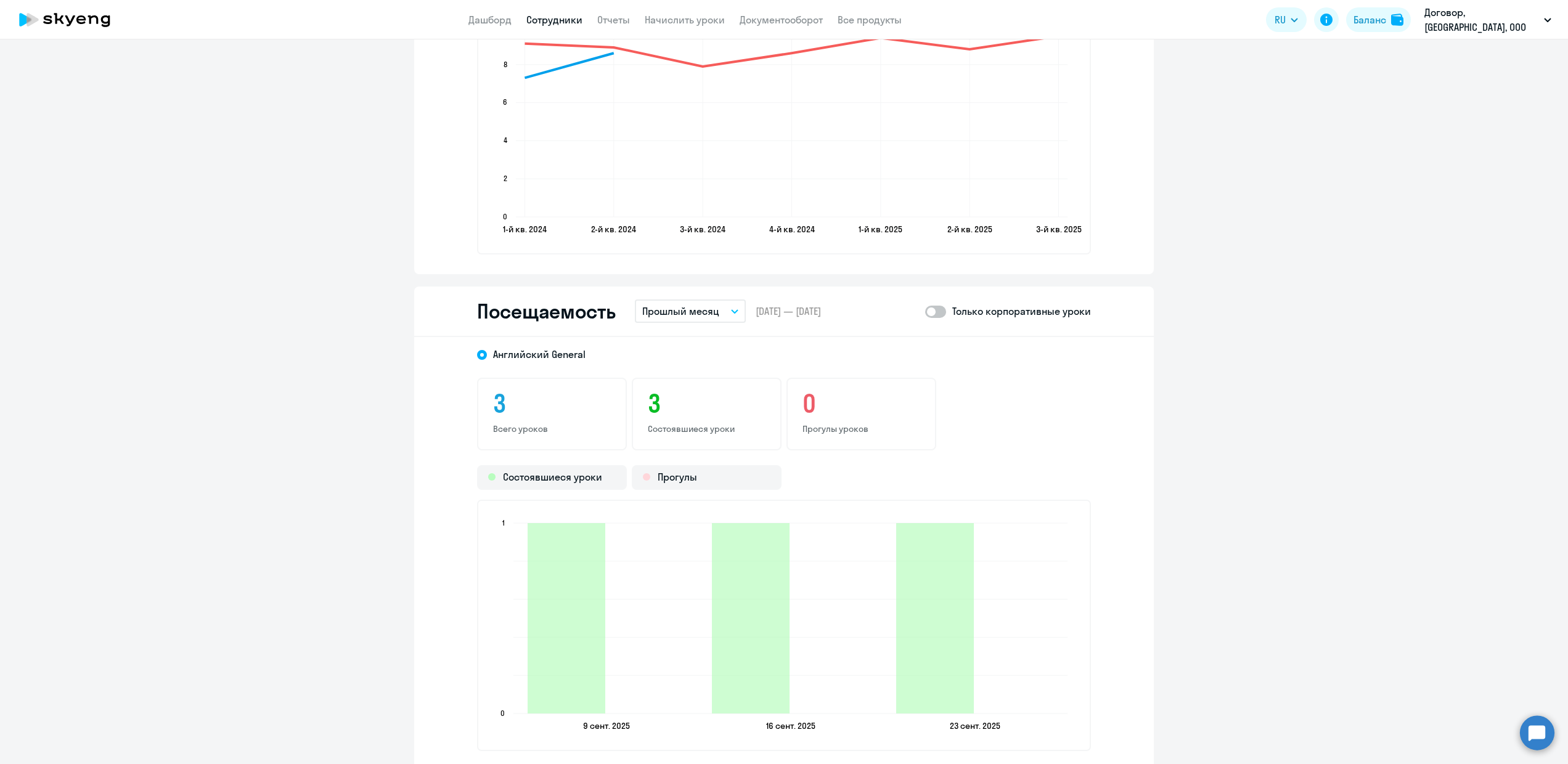
click at [498, 26] on app-menu-item-link "Дашборд" at bounding box center [490, 20] width 43 height 16
click at [502, 21] on link "Дашборд" at bounding box center [490, 20] width 43 height 12
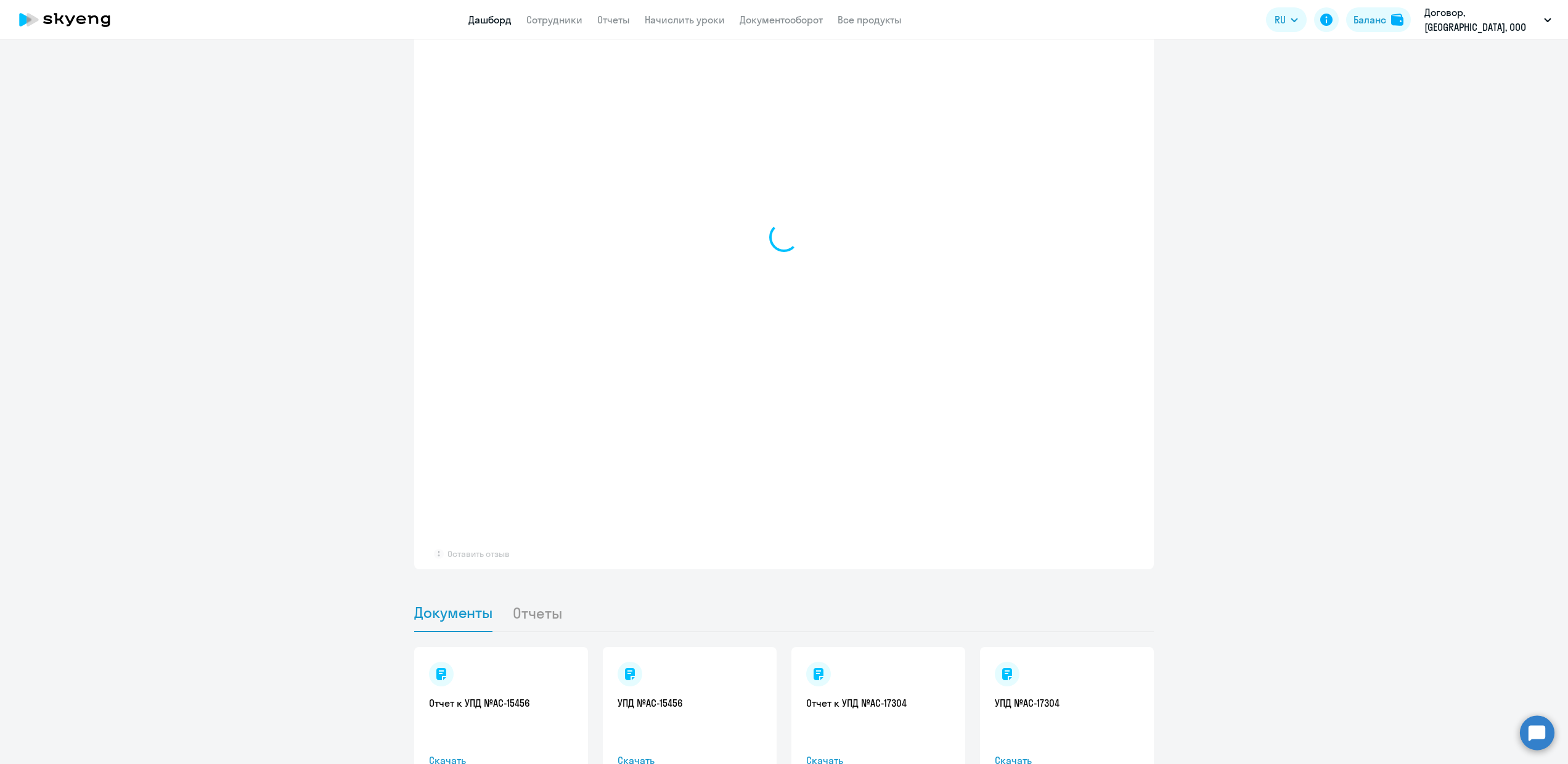
select select "30"
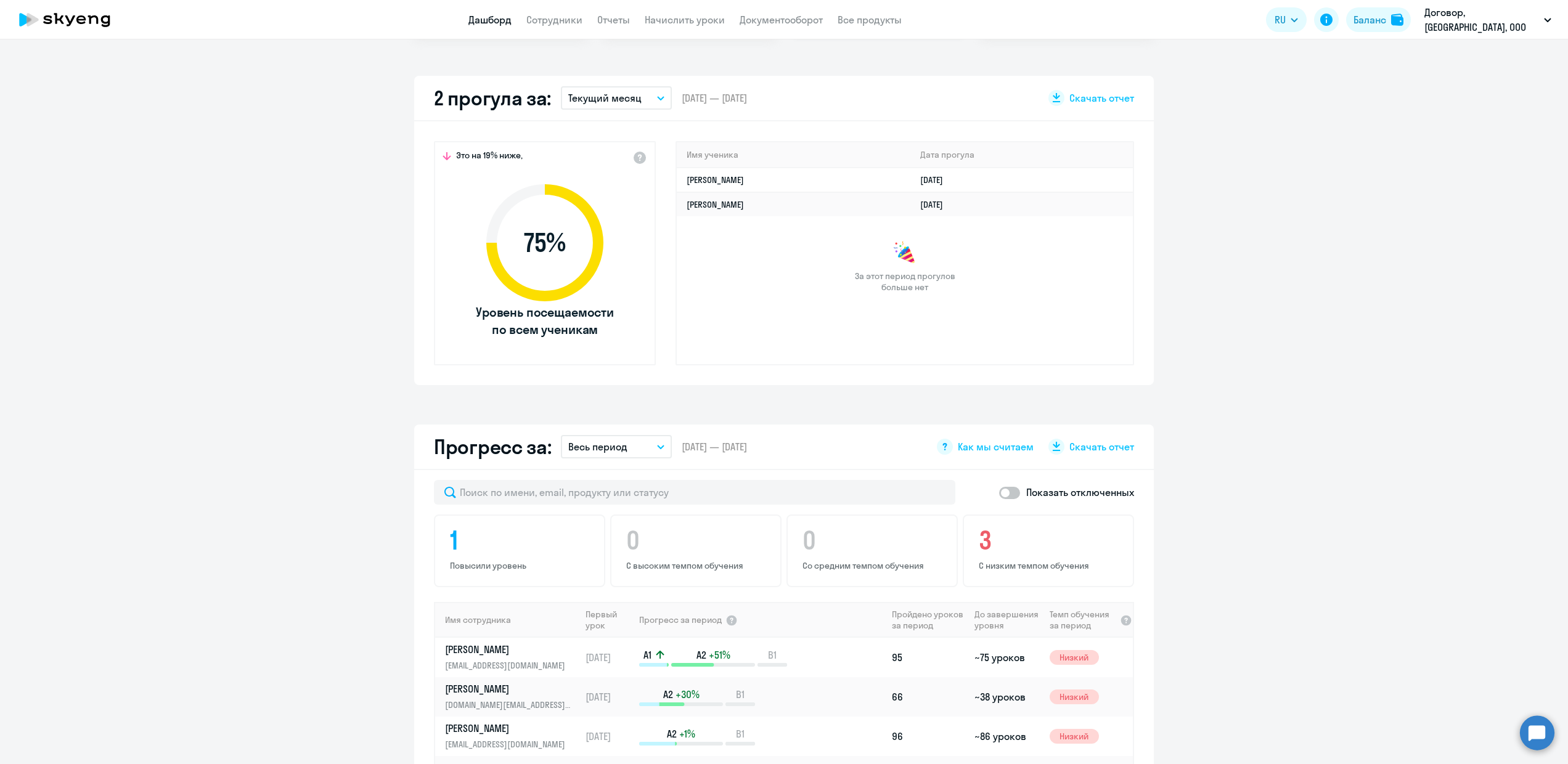
scroll to position [0, 0]
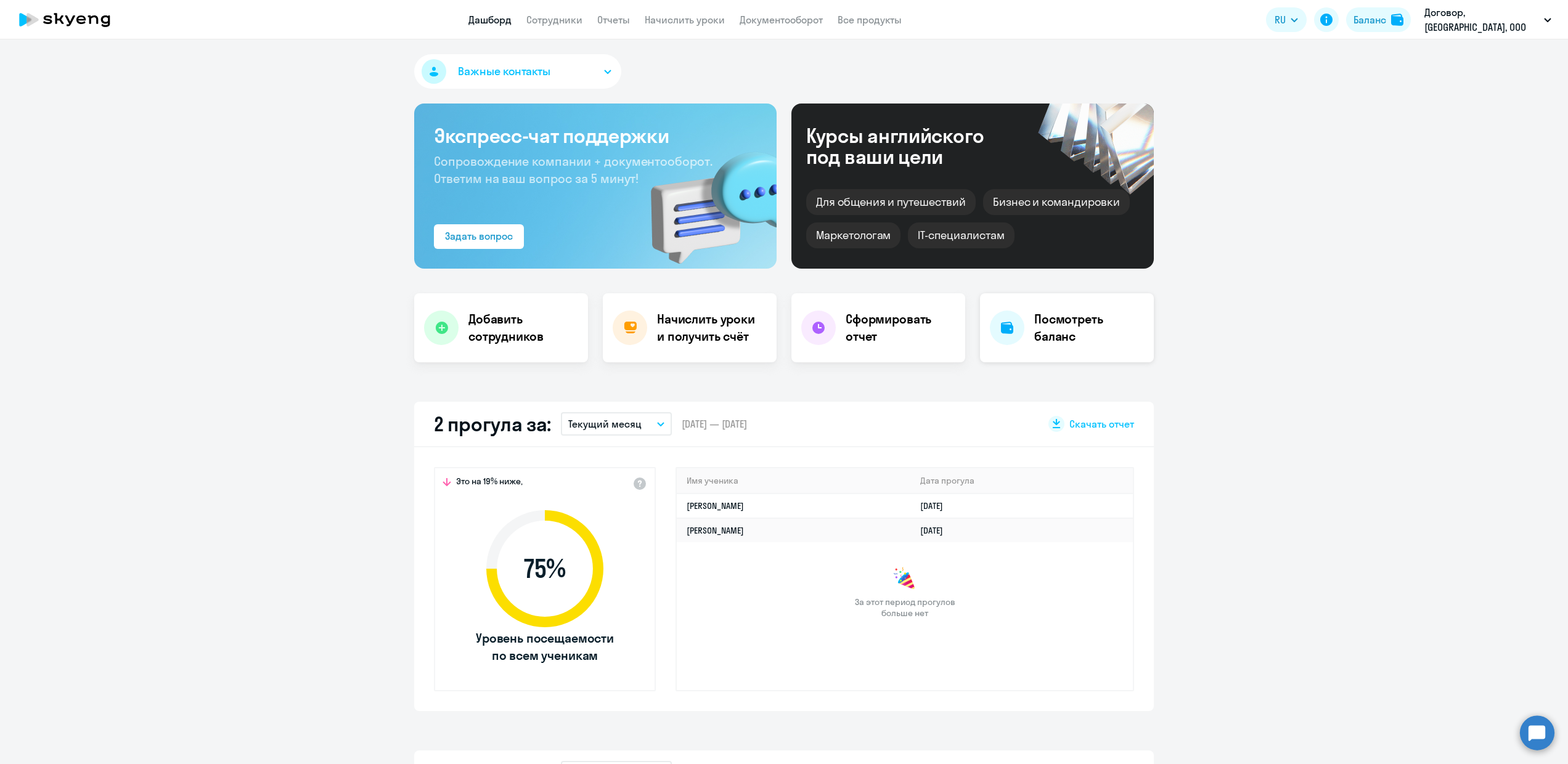
click at [1051, 338] on h4 "Посмотреть баланс" at bounding box center [1089, 327] width 110 height 35
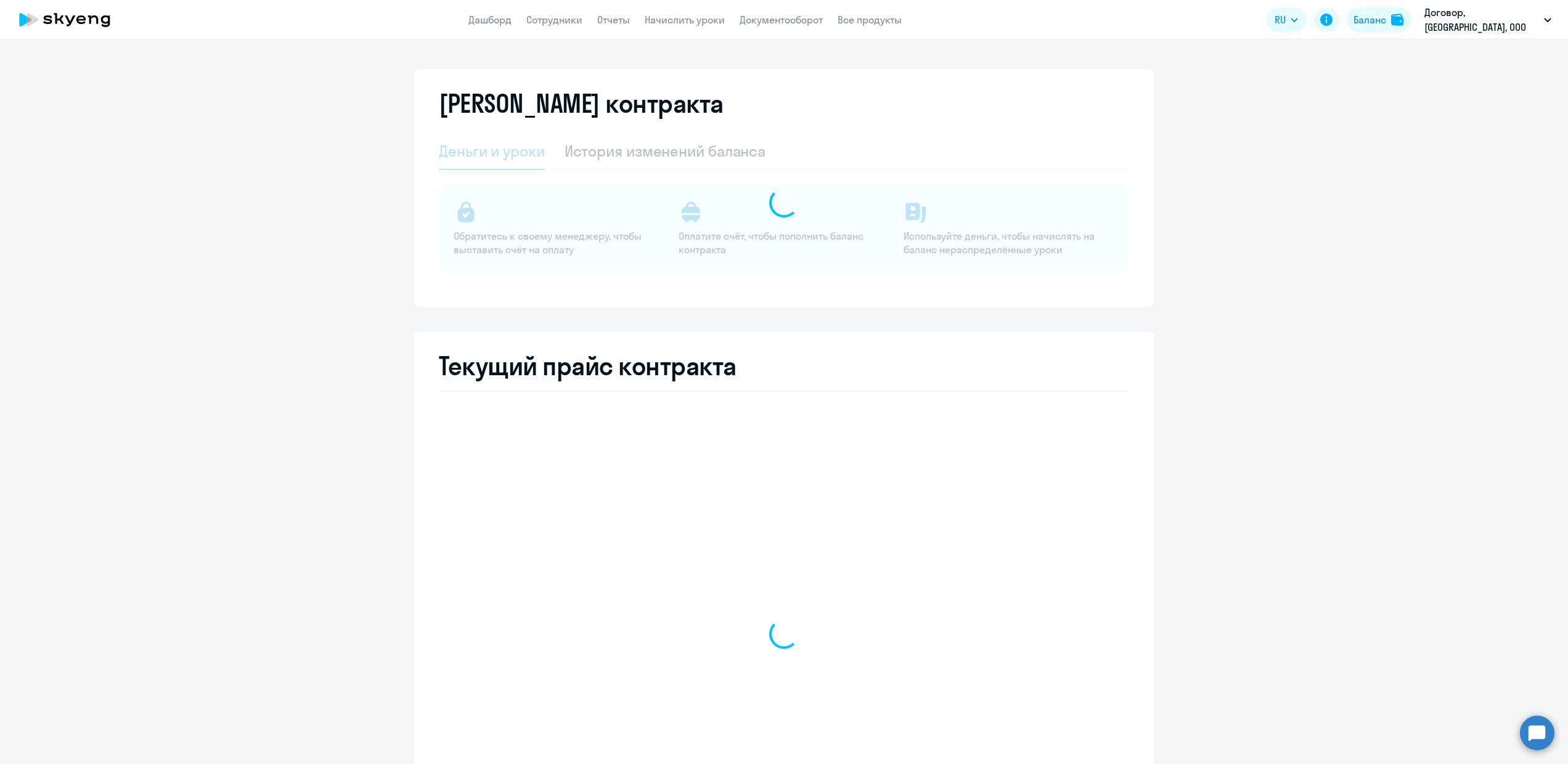
select select "english_adult_not_native_speaker"
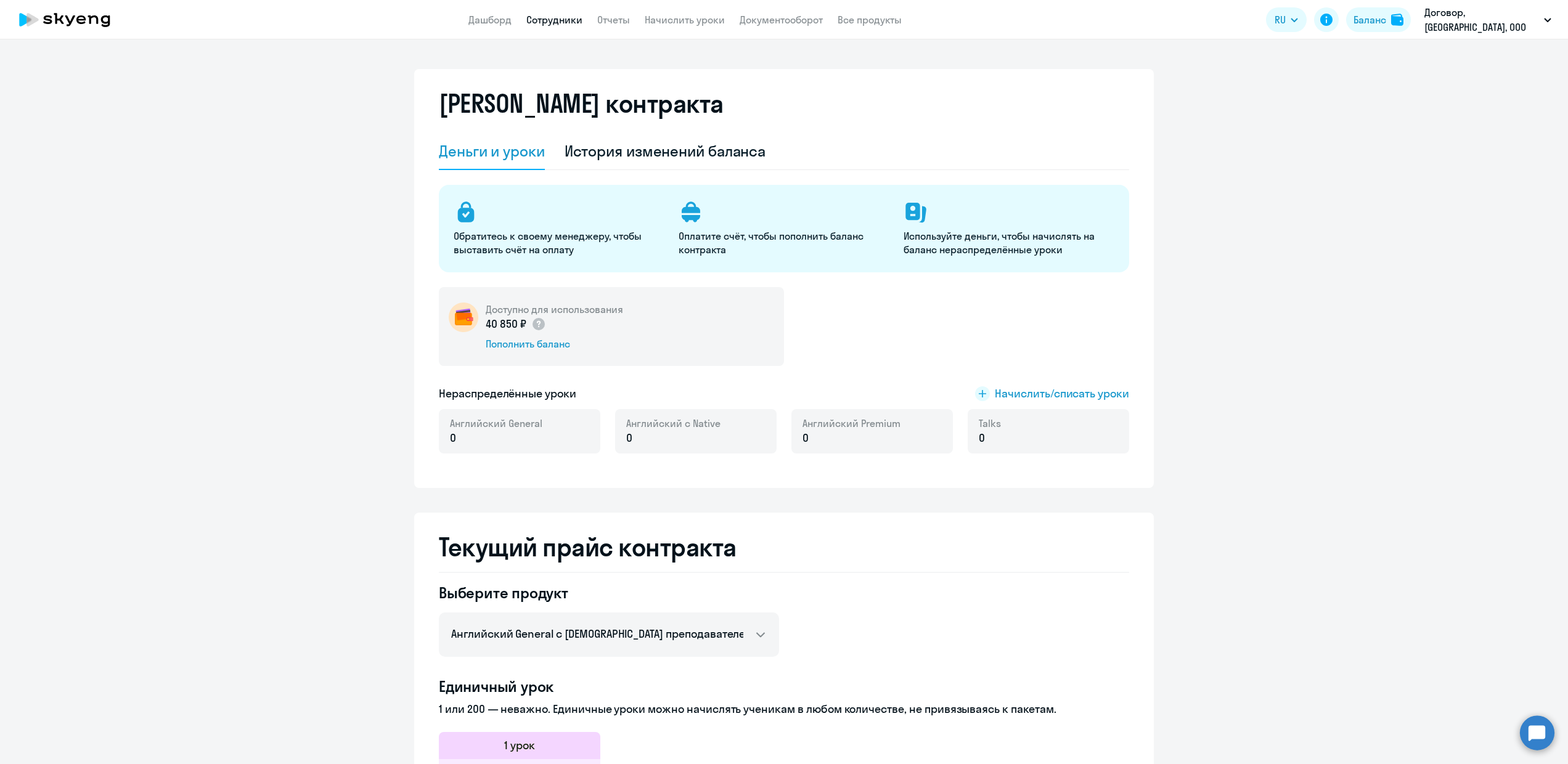
click at [549, 24] on link "Сотрудники" at bounding box center [554, 20] width 56 height 12
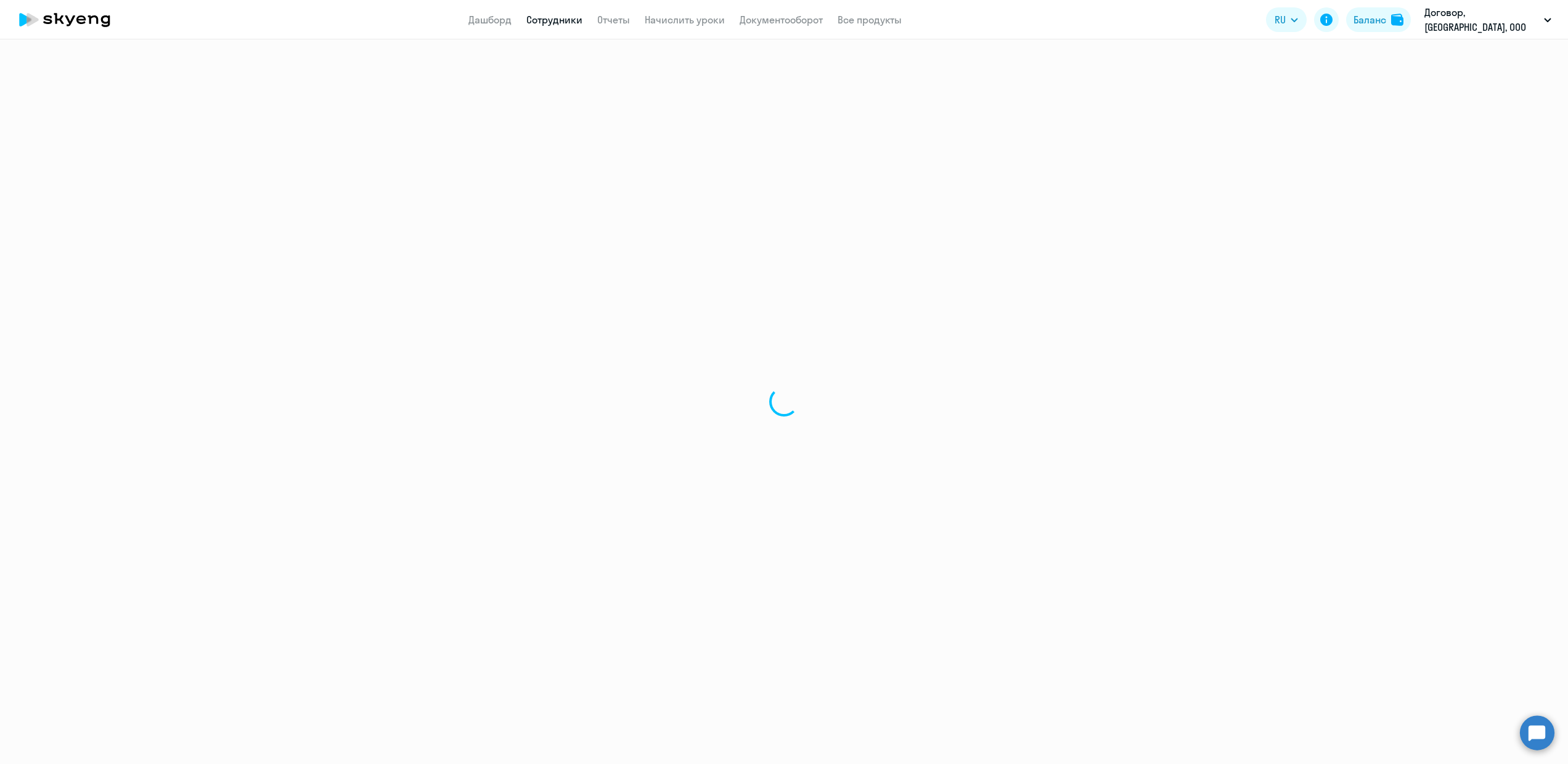
select select "30"
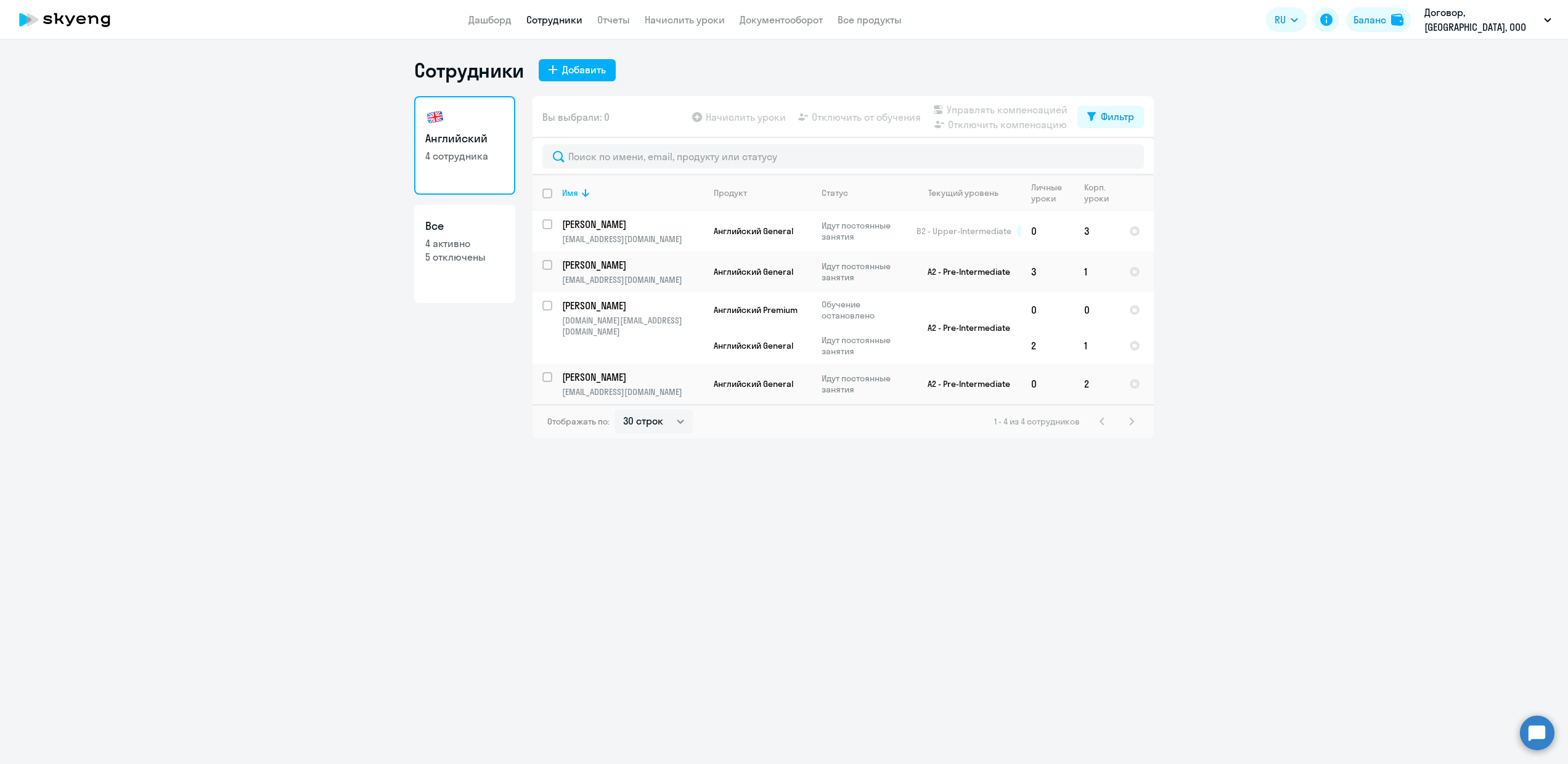
click at [485, 218] on h3 "Все" at bounding box center [464, 226] width 79 height 16
select select "30"
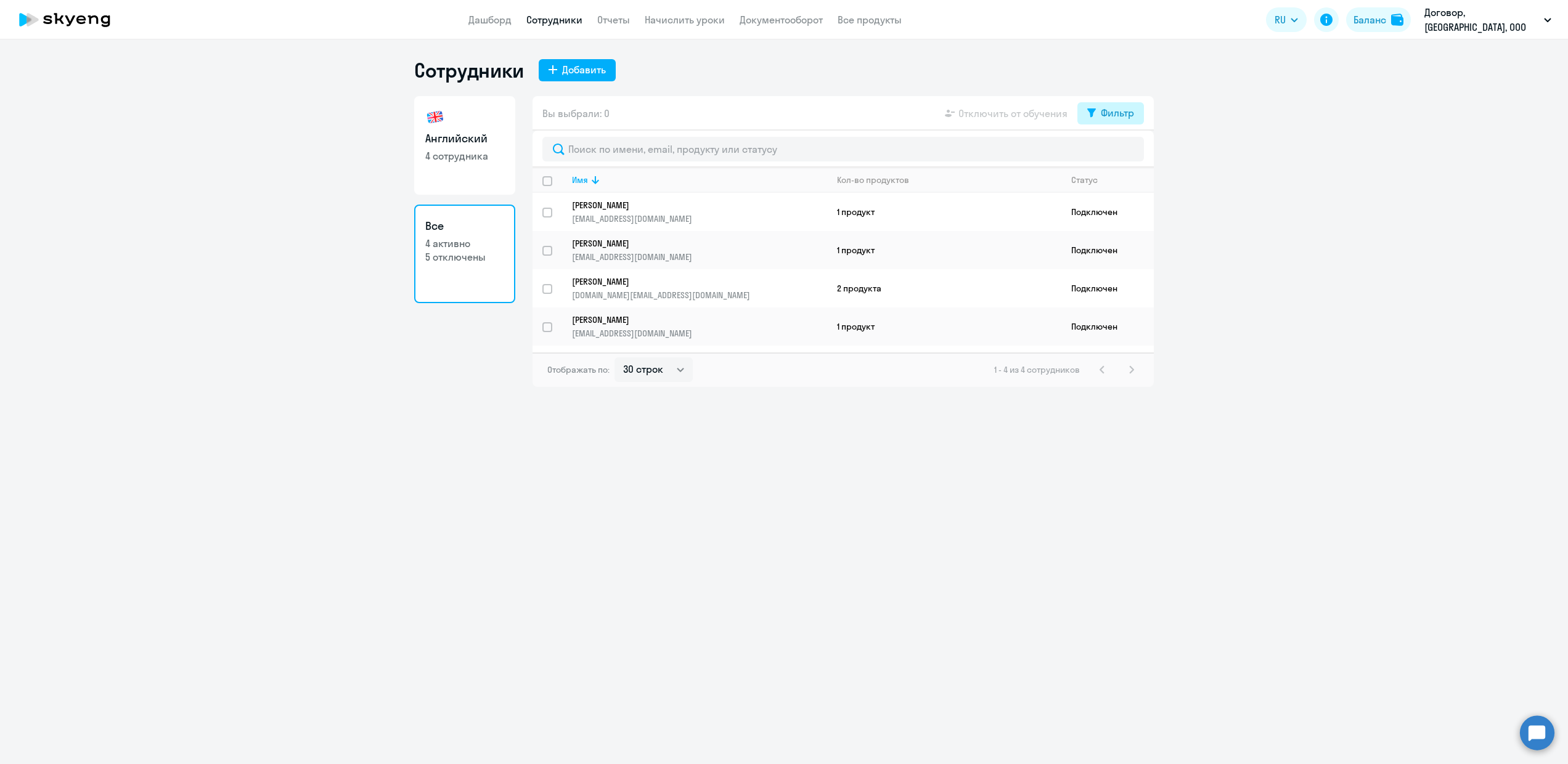
click at [1100, 111] on button "Фильтр" at bounding box center [1111, 113] width 67 height 22
click at [1122, 148] on span at bounding box center [1123, 153] width 21 height 12
click at [1113, 153] on input "checkbox" at bounding box center [1112, 153] width 1 height 1
checkbox input "true"
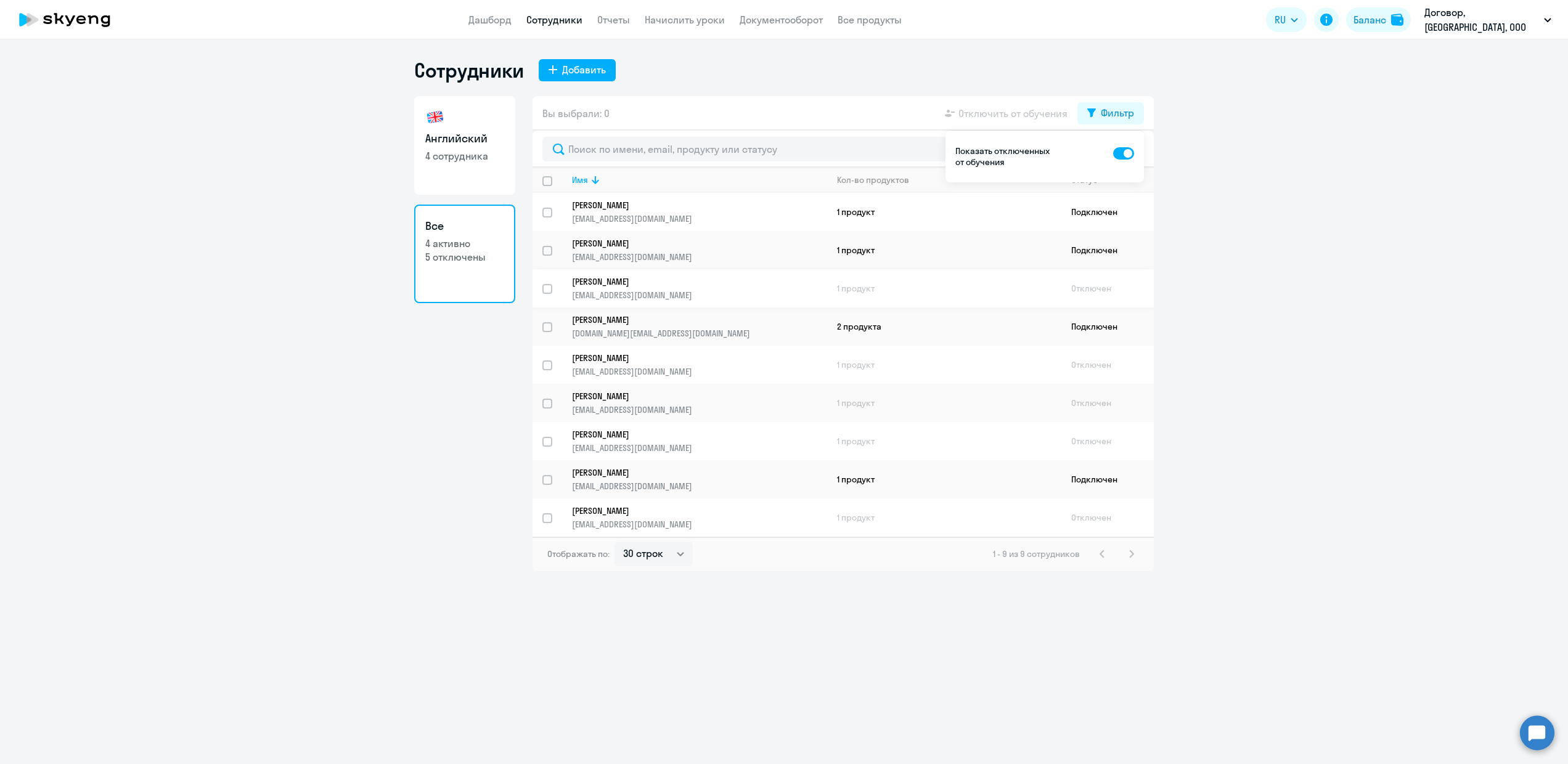
click at [636, 286] on p "[PERSON_NAME]" at bounding box center [691, 281] width 238 height 11
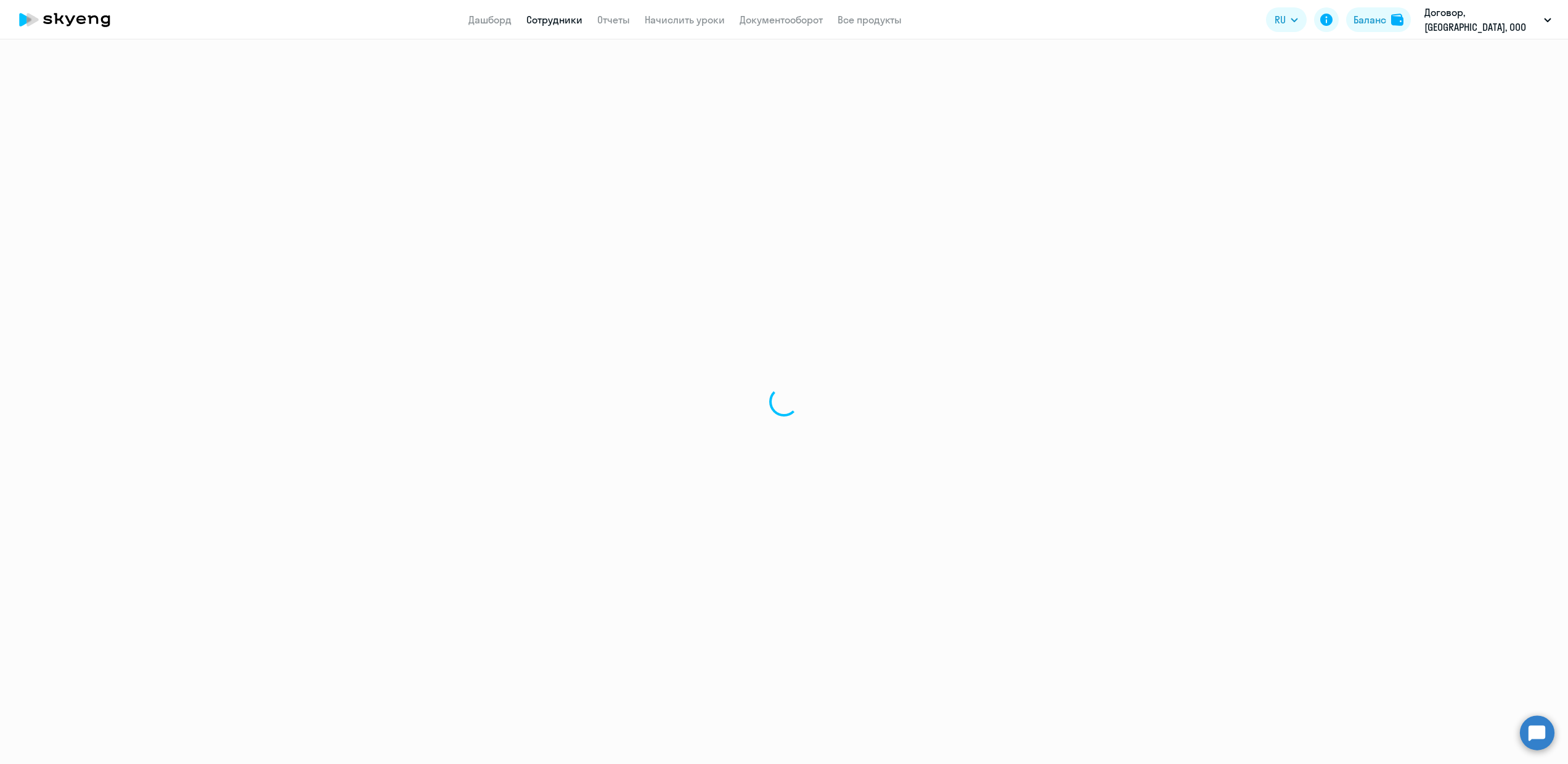
select select "english"
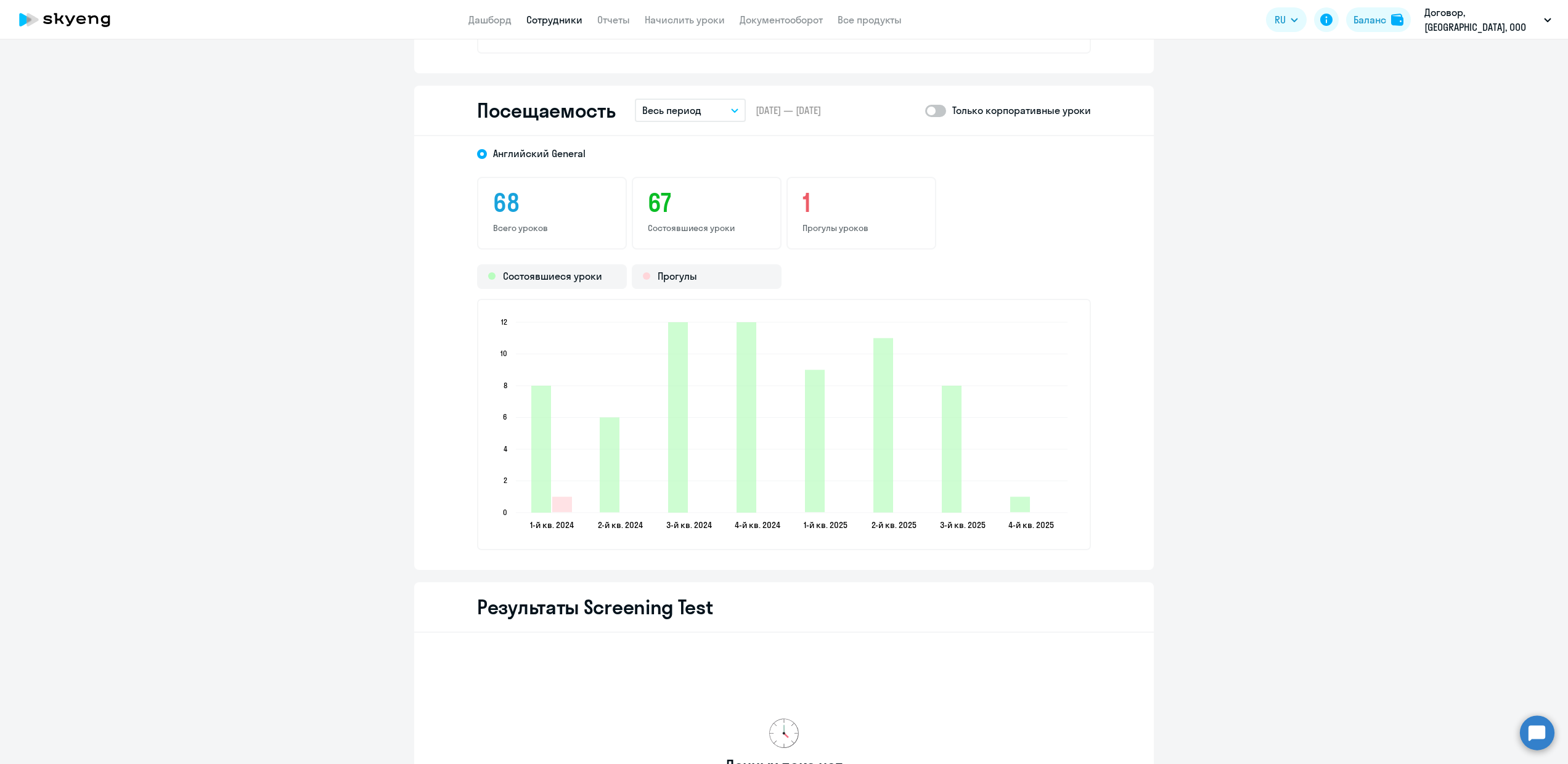
scroll to position [1498, 0]
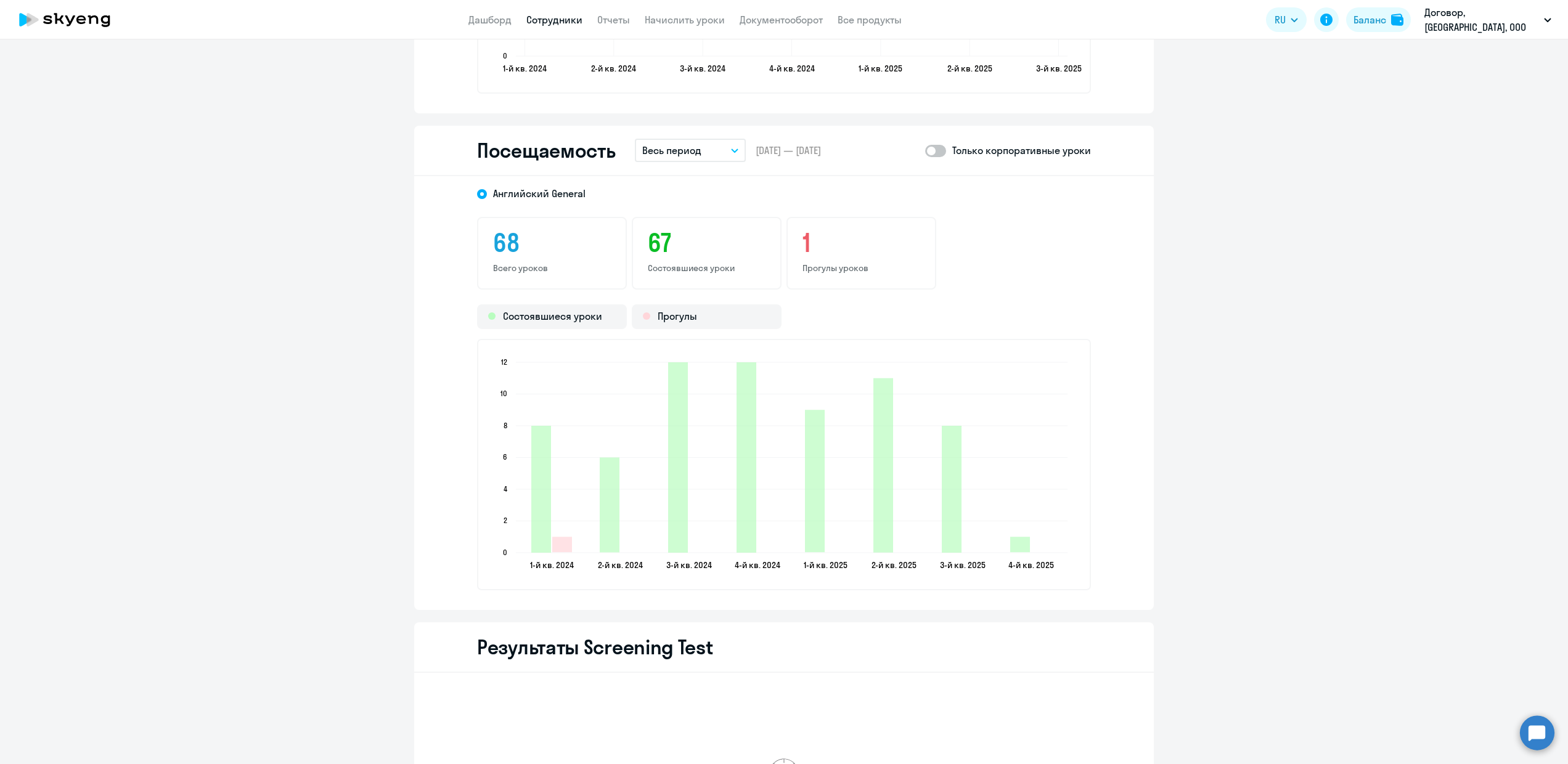
click at [690, 144] on p "Весь период" at bounding box center [672, 150] width 59 height 15
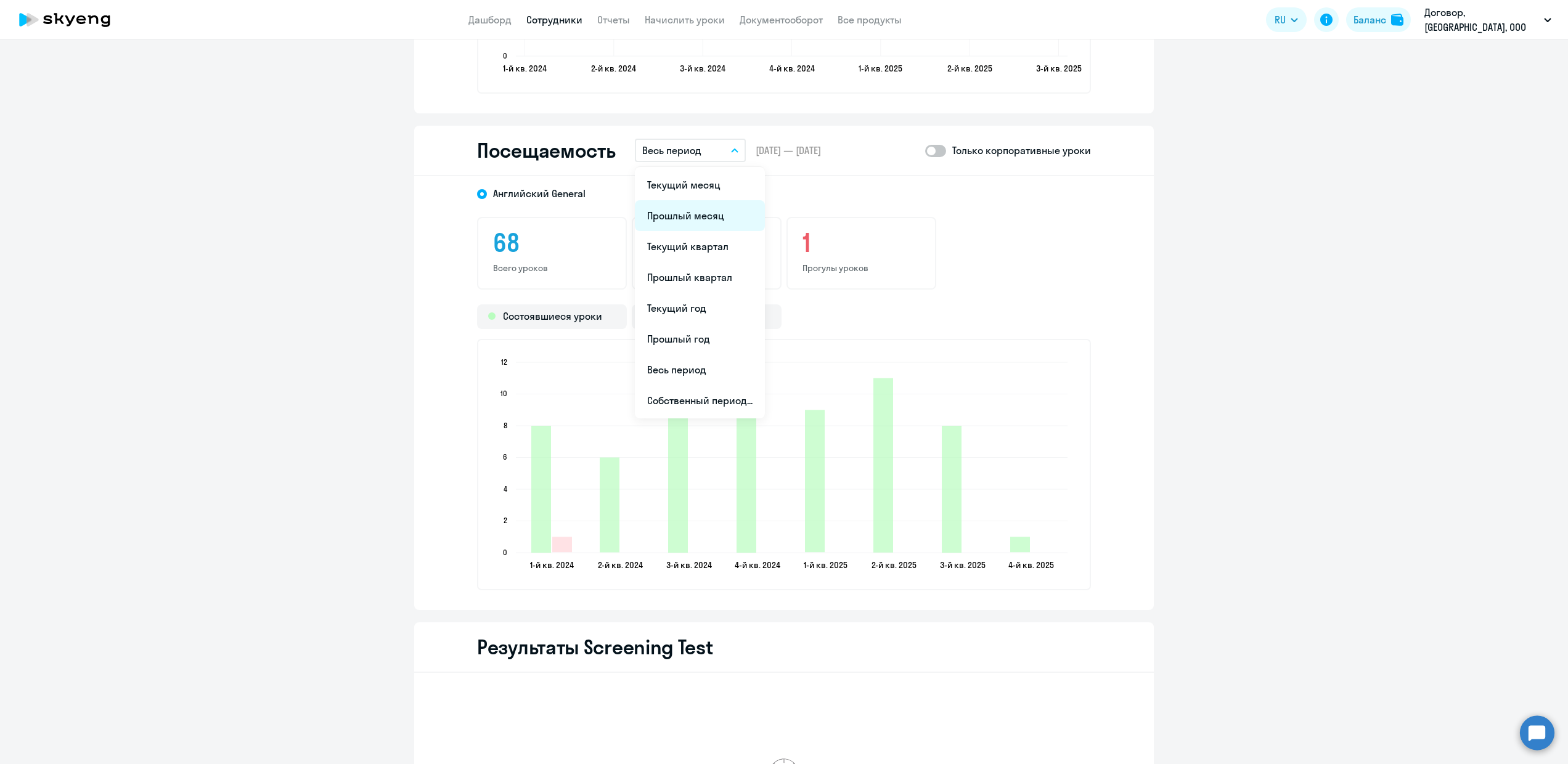
click at [686, 207] on li "Прошлый месяц" at bounding box center [700, 215] width 130 height 31
